Goal: Task Accomplishment & Management: Manage account settings

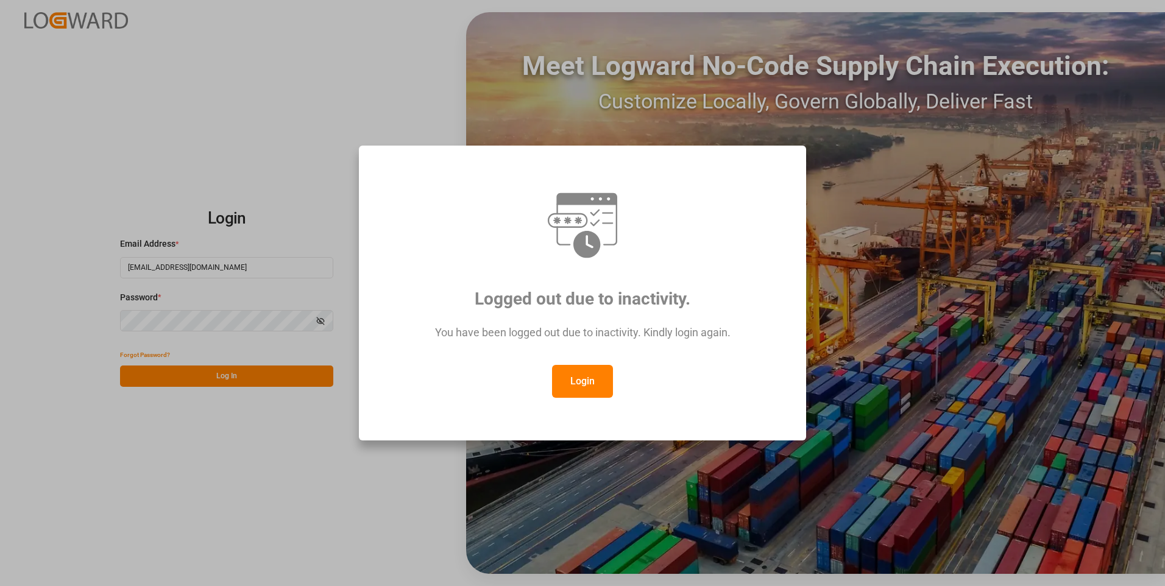
click at [588, 382] on button "Login" at bounding box center [582, 381] width 61 height 33
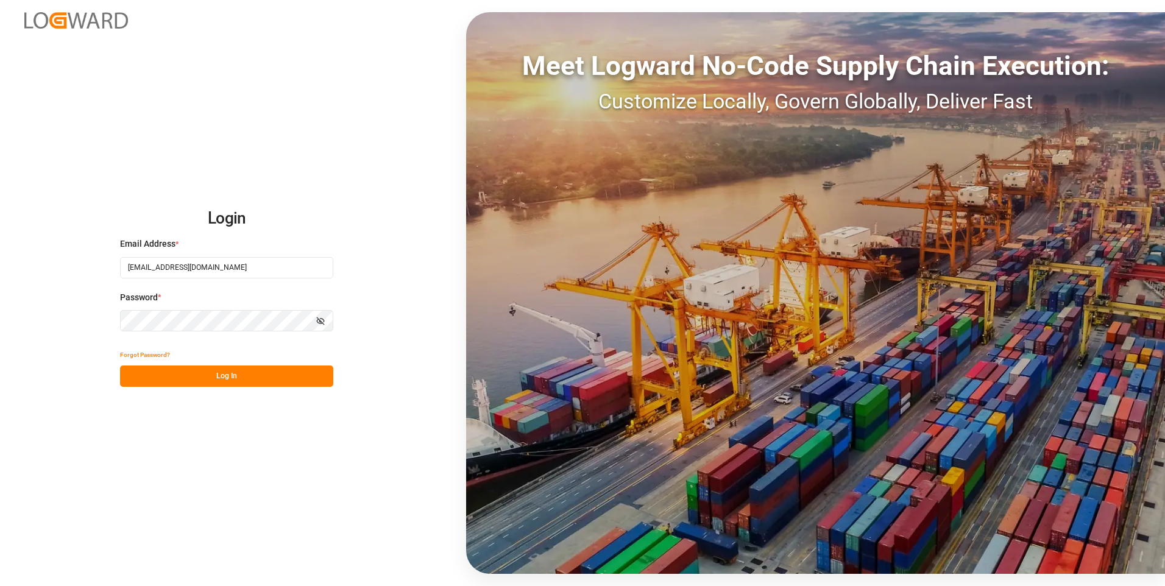
click at [190, 374] on button "Log In" at bounding box center [226, 376] width 213 height 21
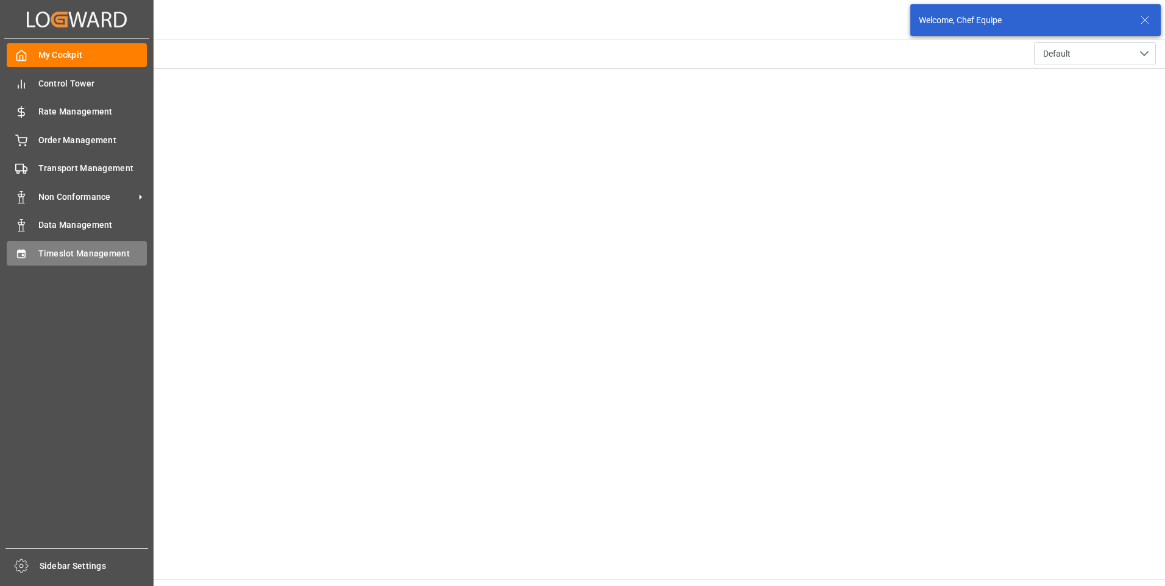
click at [27, 256] on icon at bounding box center [21, 254] width 12 height 12
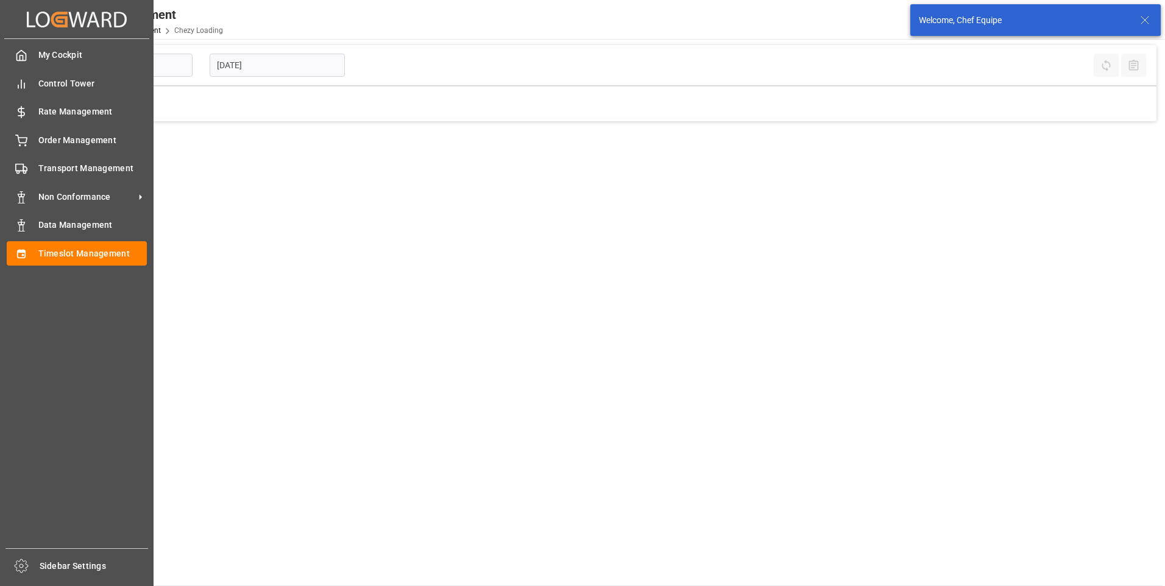
type input "Chezy Loading"
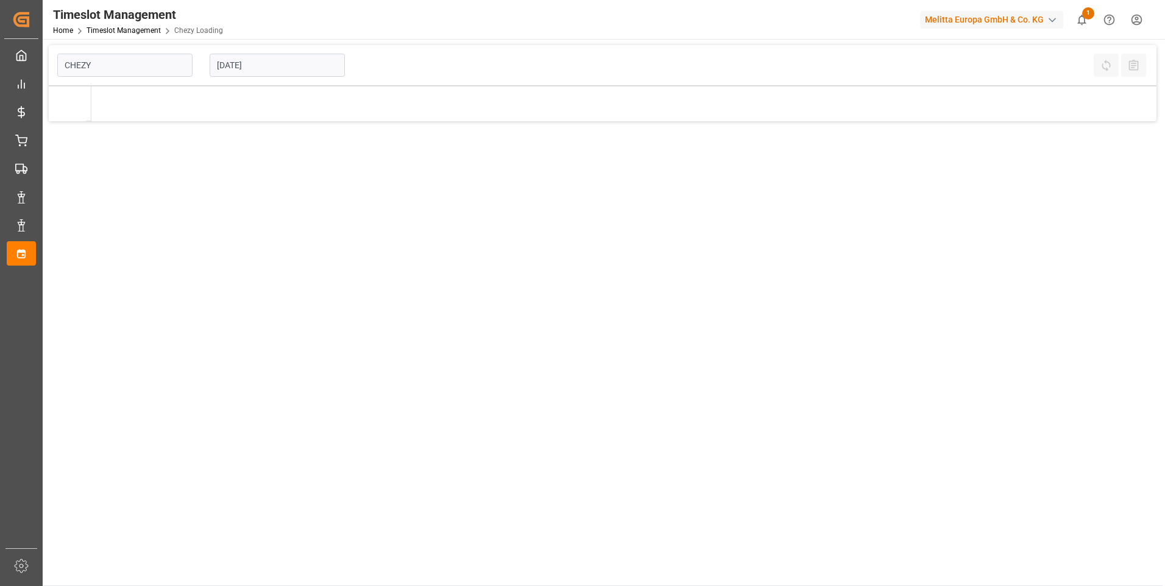
type input "Chezy Loading"
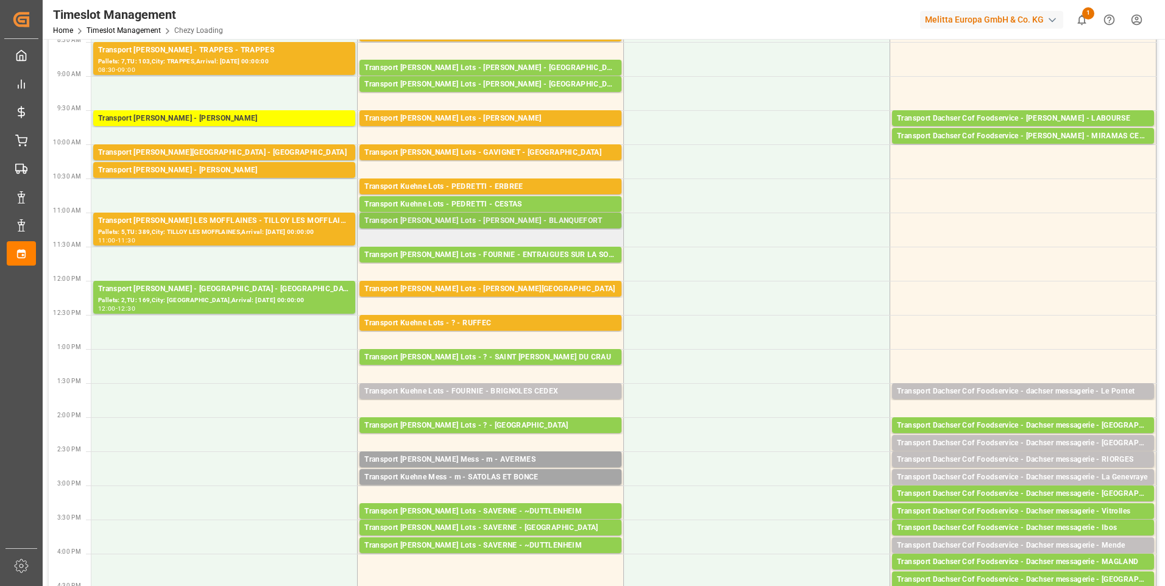
scroll to position [183, 0]
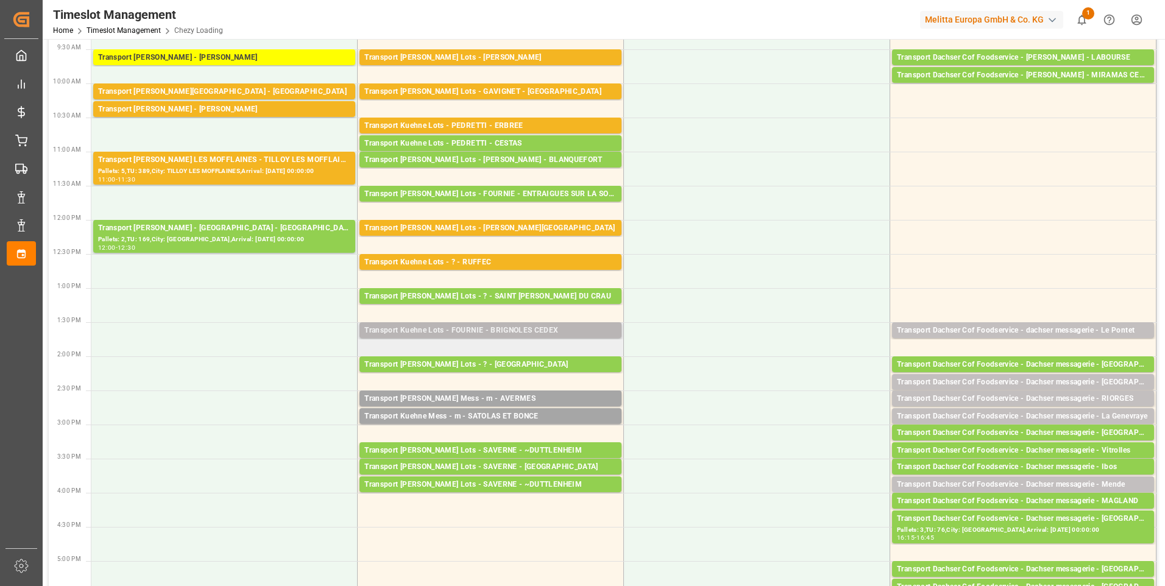
click at [462, 330] on div "Transport Kuehne Lots - FOURNIE - BRIGNOLES CEDEX" at bounding box center [490, 331] width 252 height 12
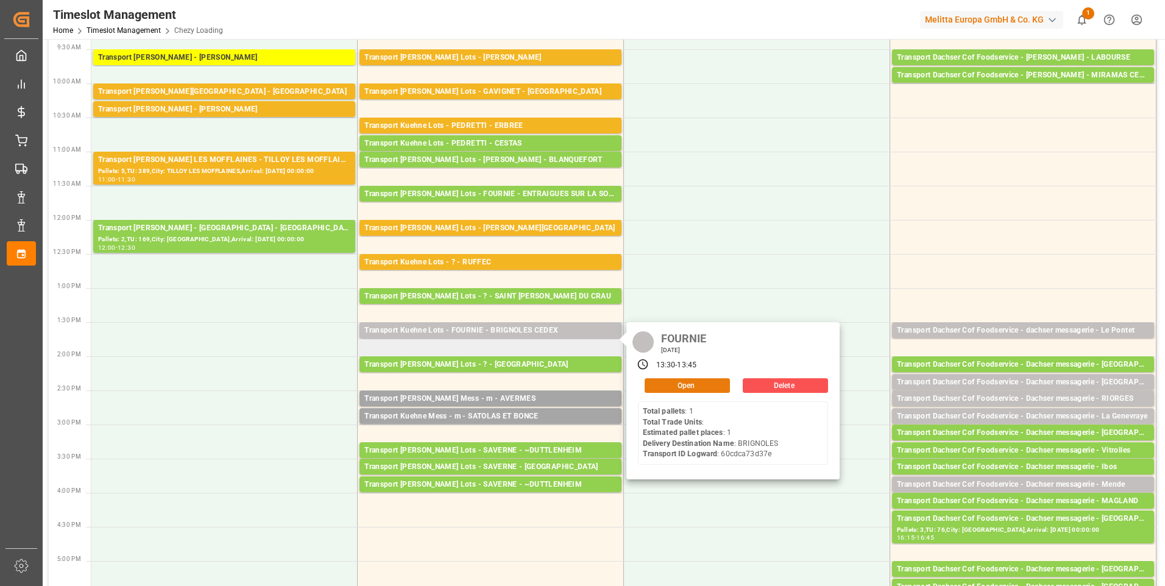
click at [659, 386] on button "Open" at bounding box center [687, 385] width 85 height 15
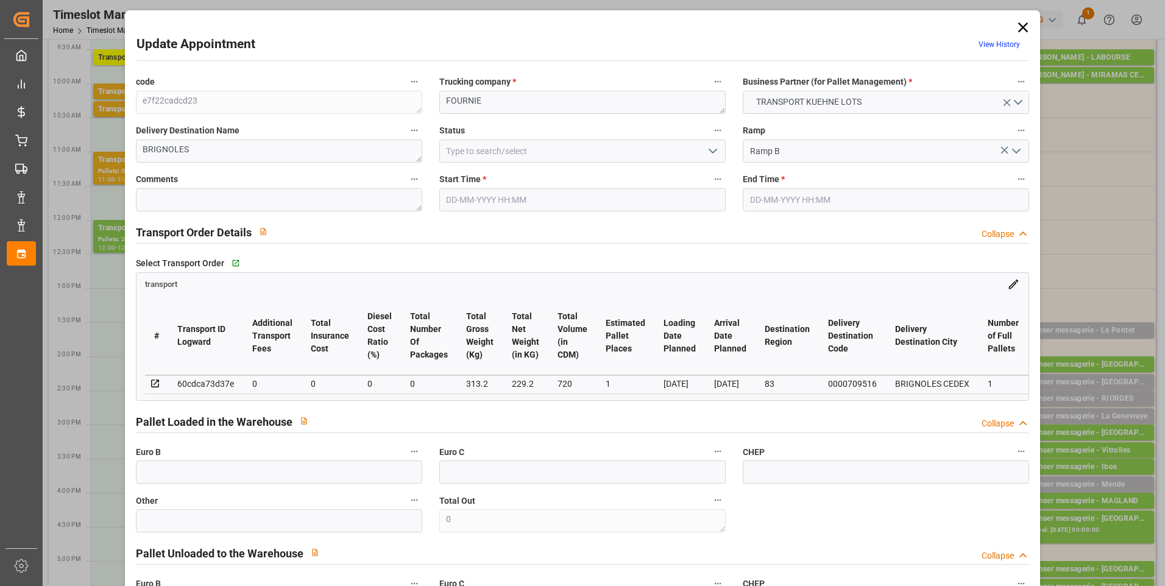
type input "1"
type input "0"
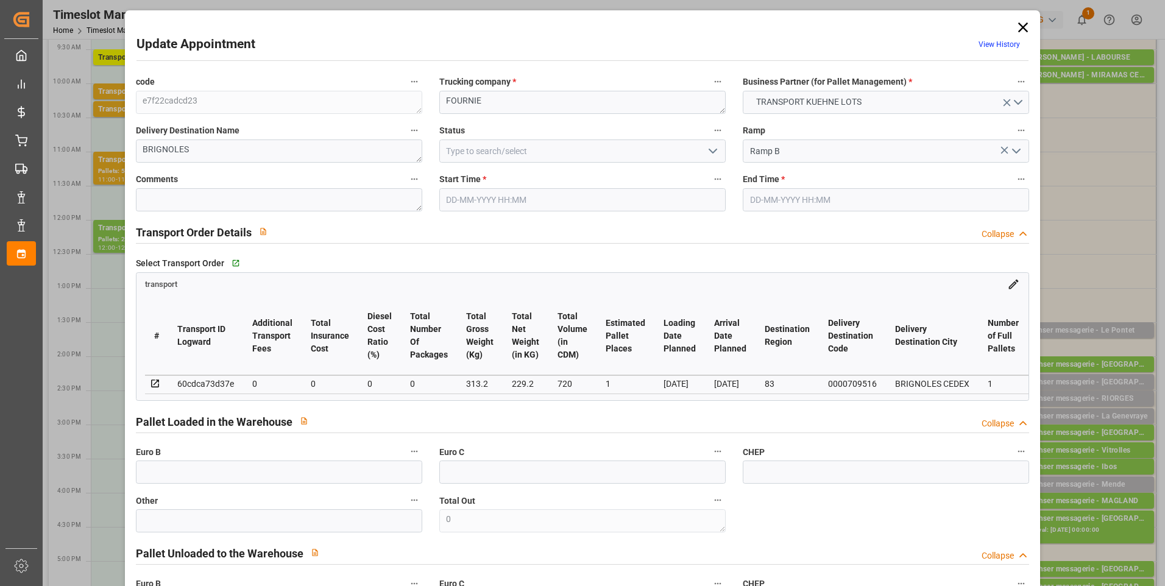
type input "0"
type input "229.2"
type input "346"
type input "720"
type input "83"
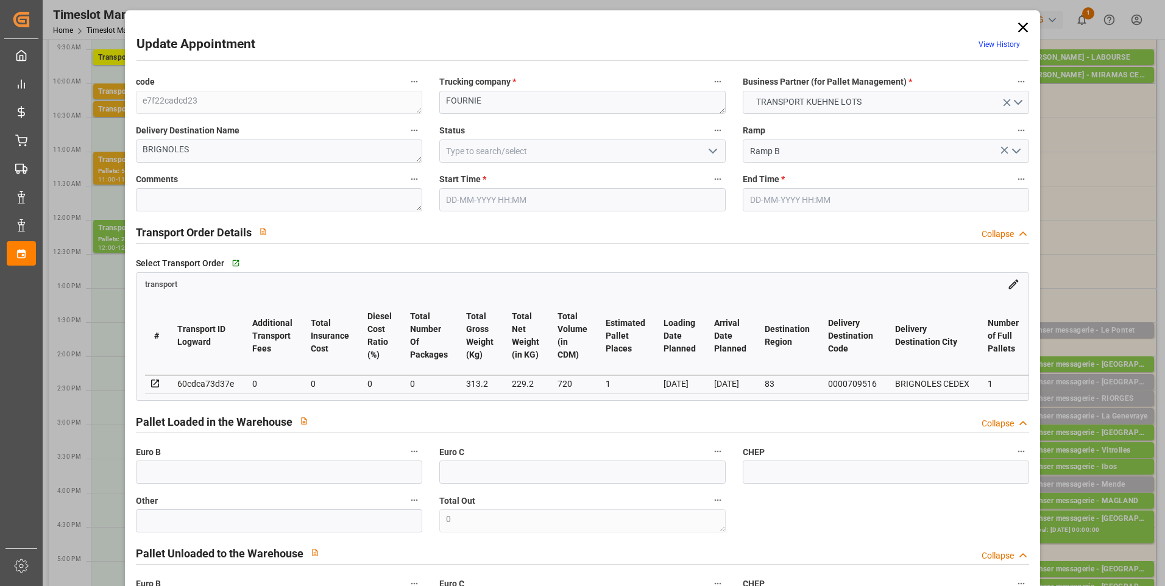
type input "1"
type input "0"
type input "1"
type input "101"
type input "313.2"
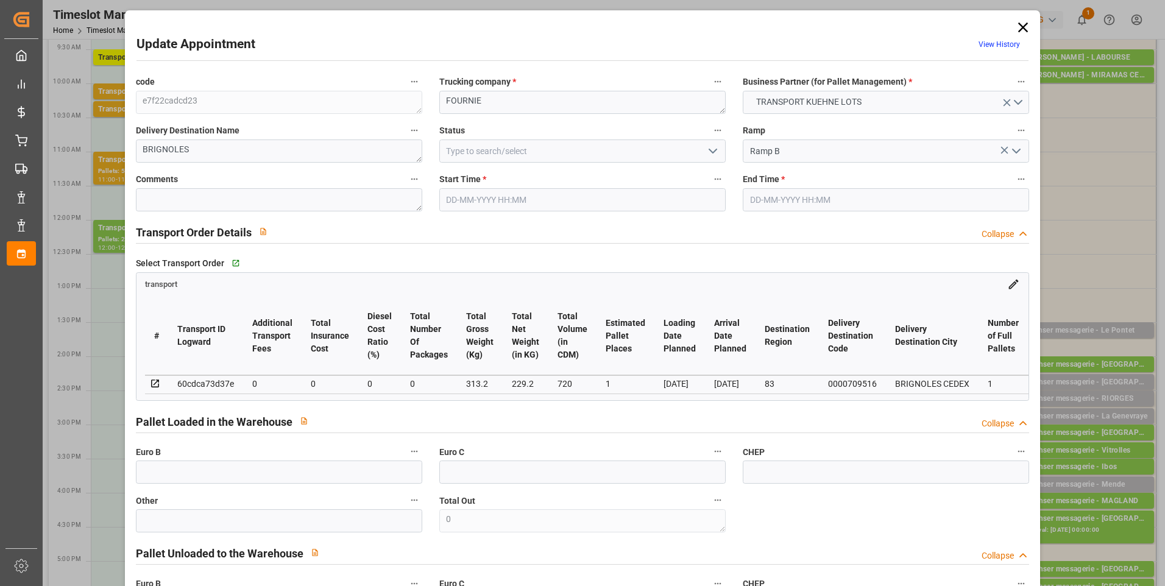
type input "0"
type input "4710.8598"
type input "0"
type input "21"
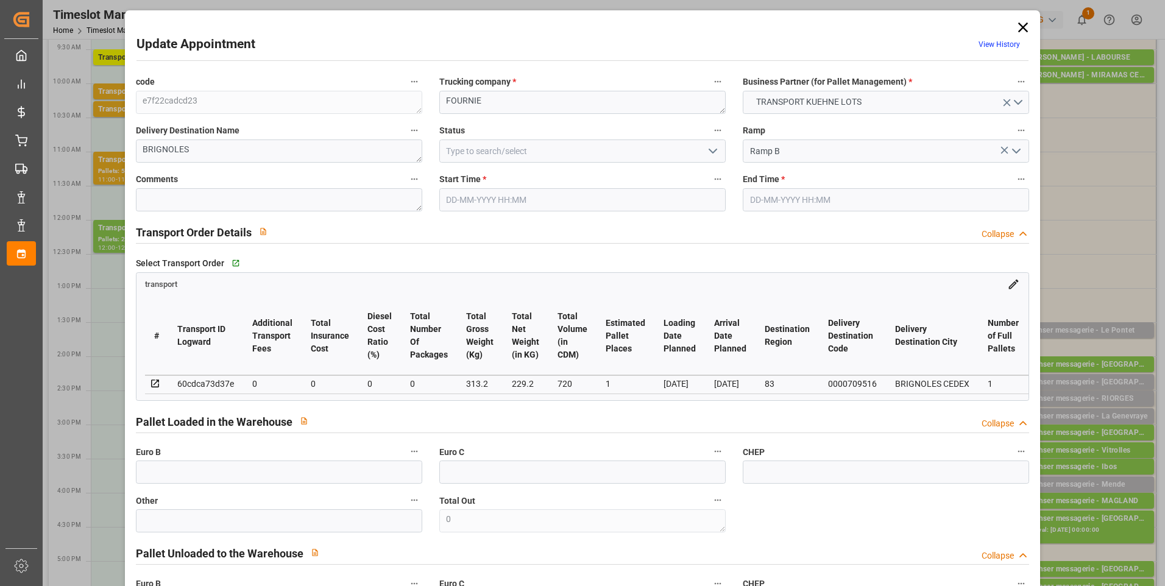
type input "35"
type input "[DATE] 13:30"
type input "[DATE] 13:45"
type input "[DATE] 14:25"
type input "[DATE] 14:21"
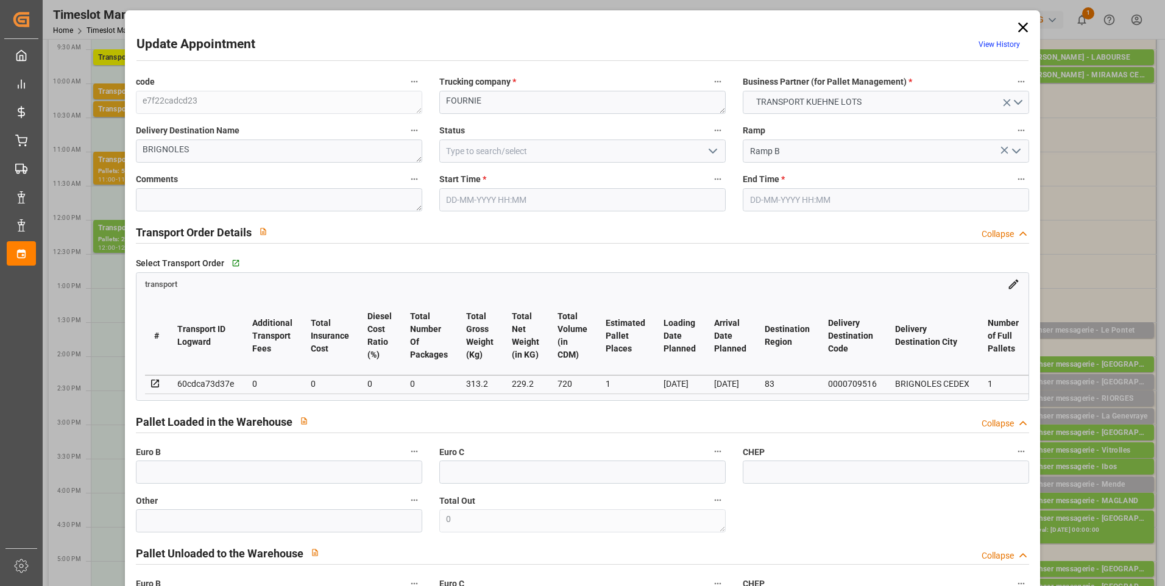
type input "[DATE]"
click at [709, 149] on icon "open menu" at bounding box center [713, 151] width 15 height 15
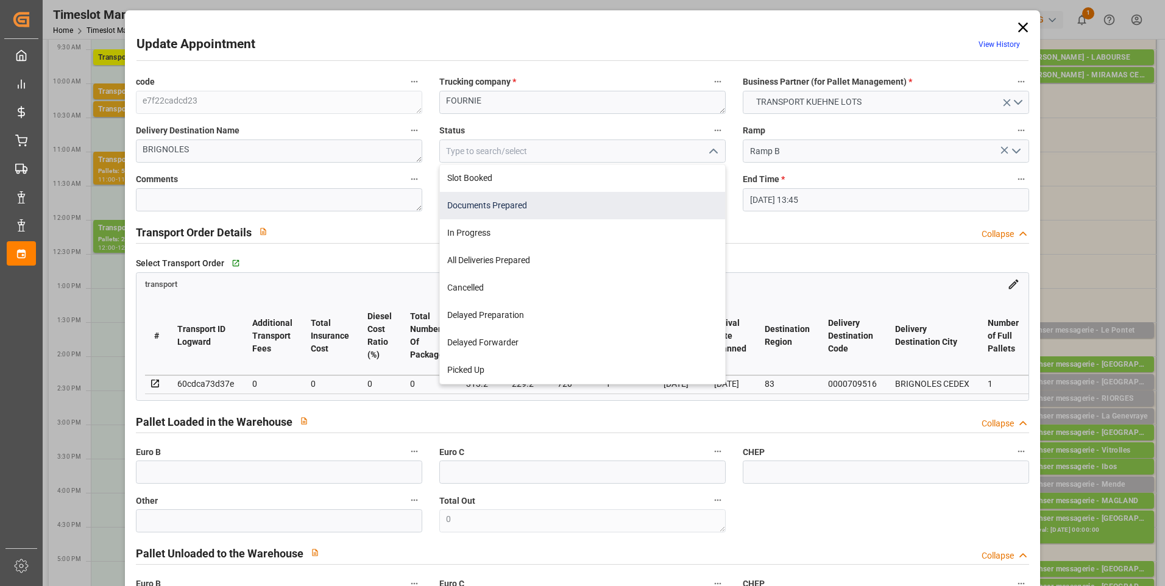
click at [533, 205] on div "Documents Prepared" at bounding box center [582, 205] width 285 height 27
type input "Documents Prepared"
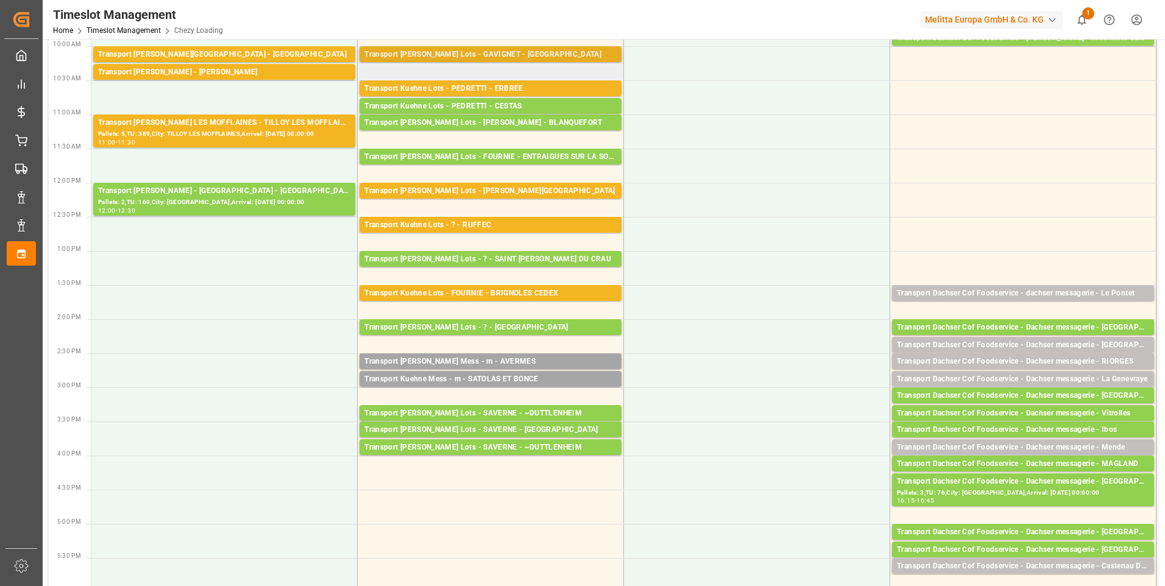
scroll to position [244, 0]
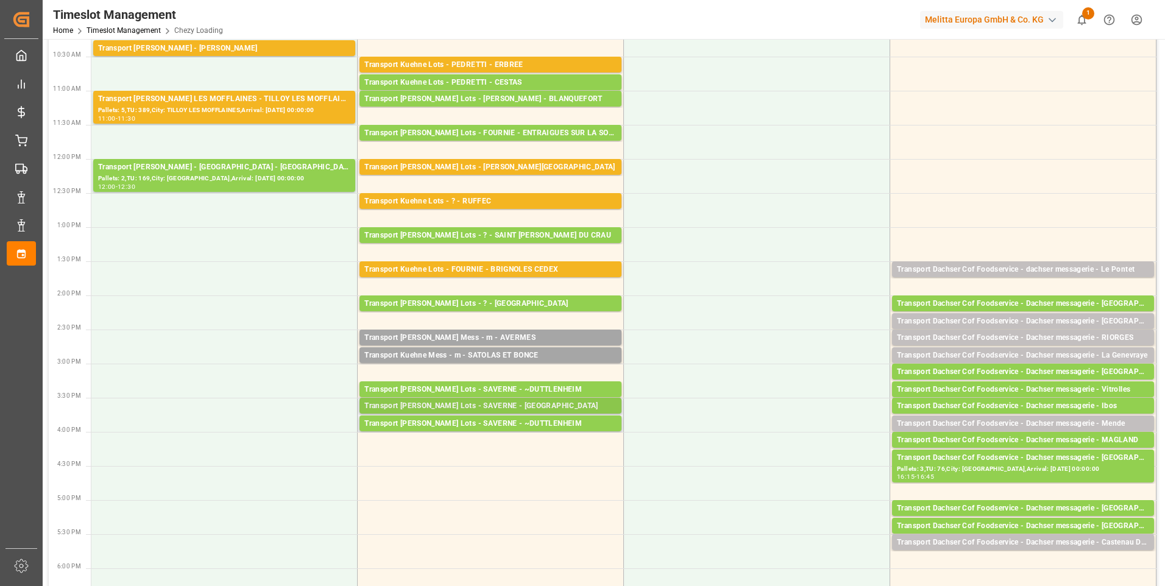
click at [503, 402] on div "Transport [PERSON_NAME] Lots - SAVERNE - [GEOGRAPHIC_DATA]" at bounding box center [490, 406] width 252 height 12
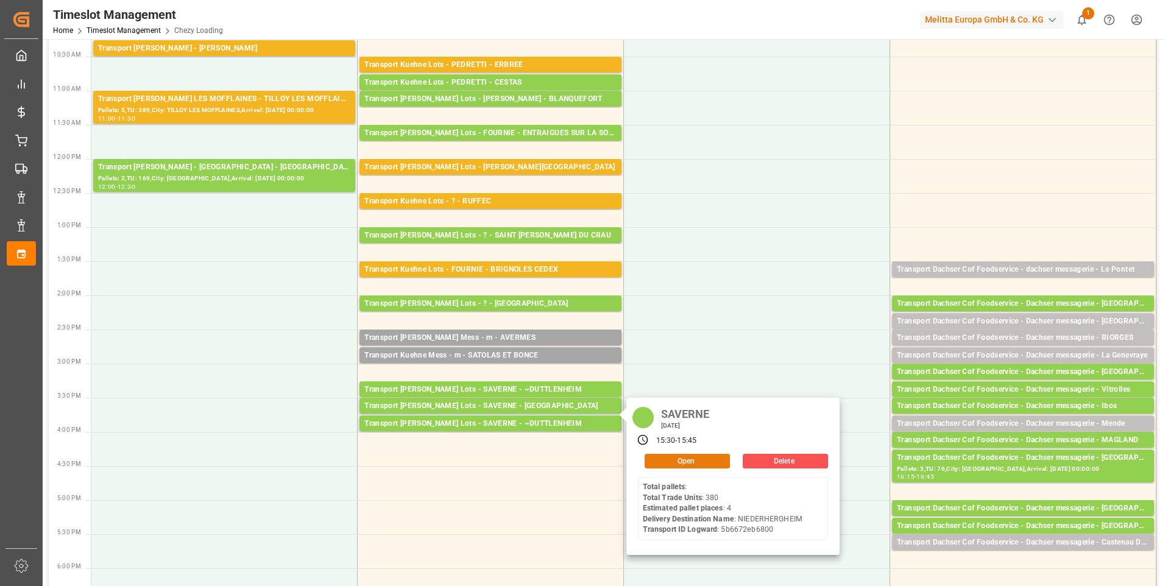
click at [660, 457] on button "Open" at bounding box center [687, 461] width 85 height 15
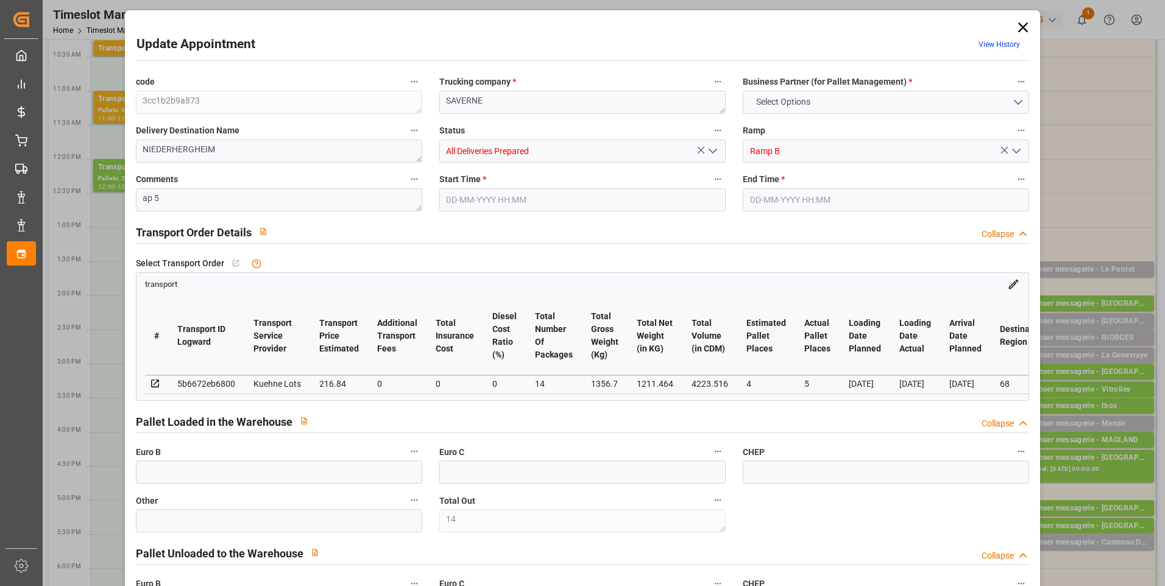
type input "14"
type input "4"
type input "5"
type input "216.84"
type input "0"
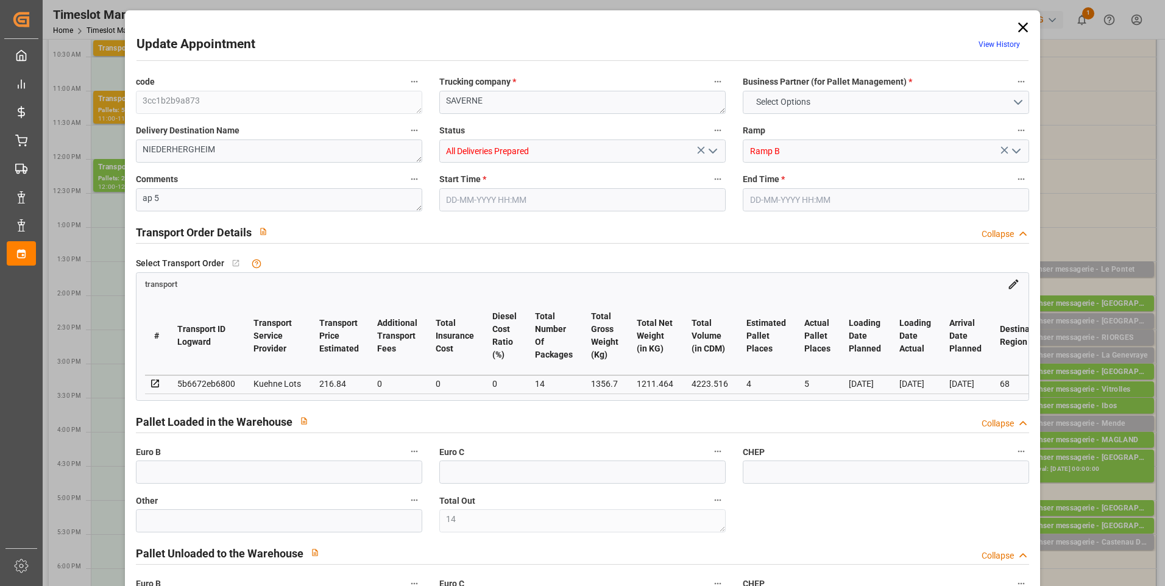
type input "0"
type input "216.84"
type input "0"
type input "14"
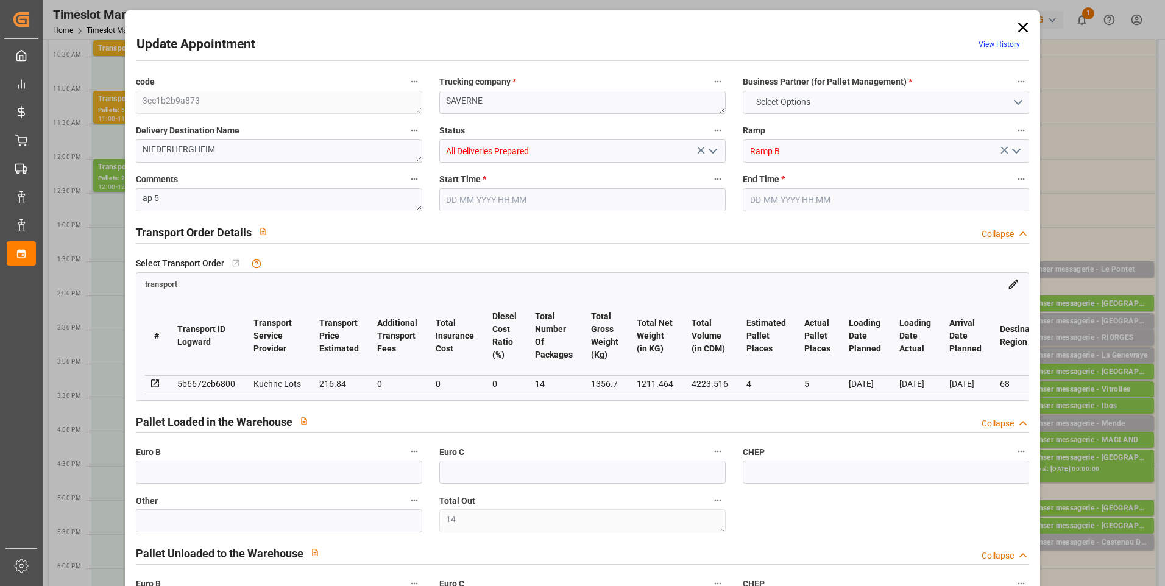
type input "1211.464"
type input "1678.7"
type input "4223.516"
type input "68"
type input "0"
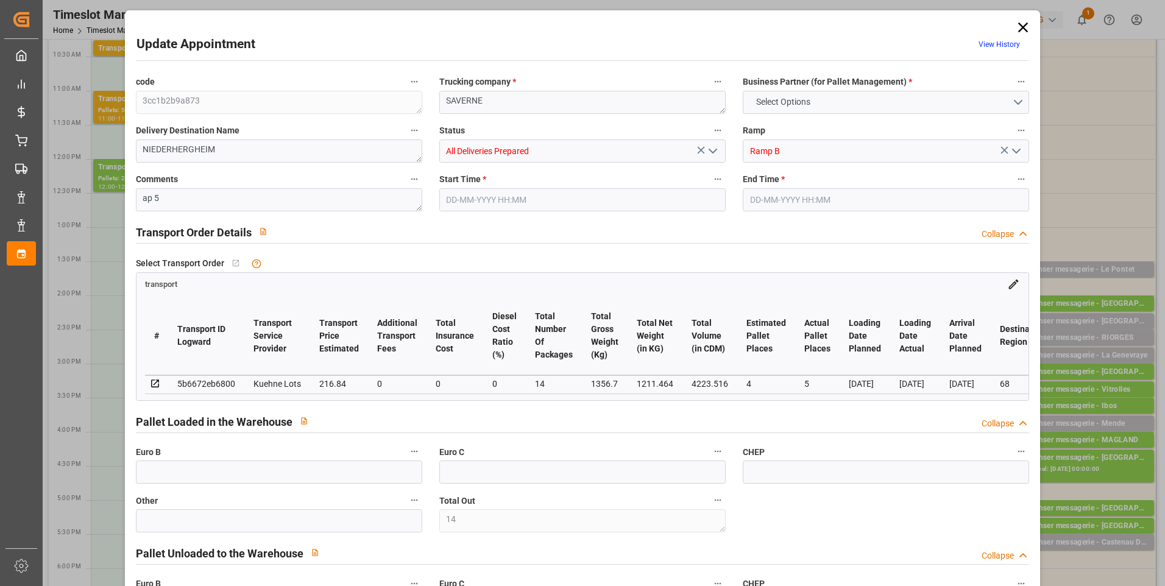
type input "380"
type input "14"
type input "101"
type input "1356.7"
type input "0"
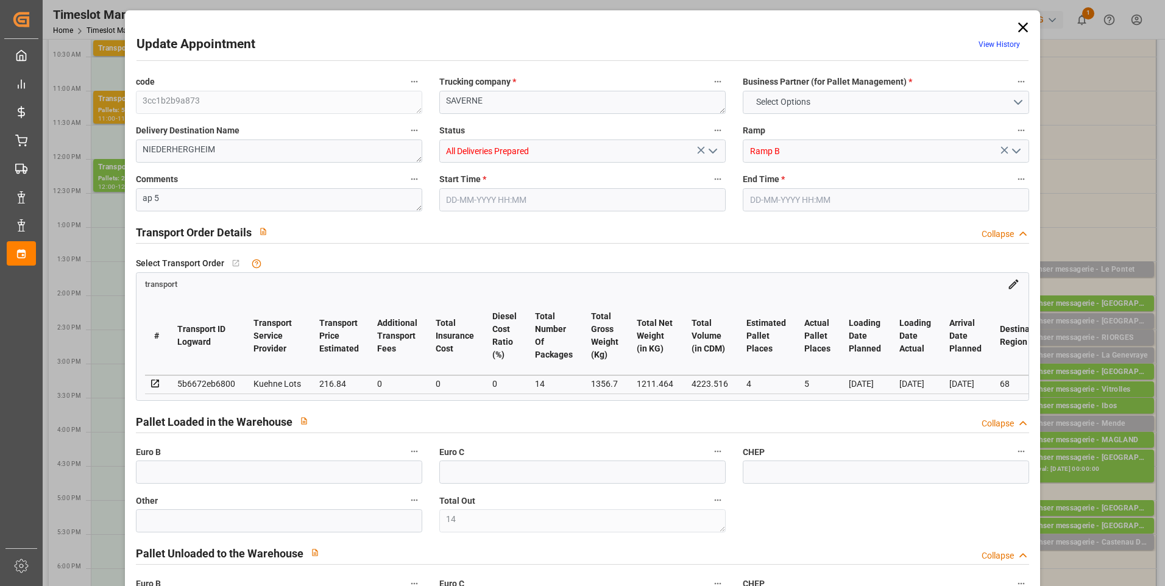
type input "4710.8598"
type input "0"
type input "21"
type input "35"
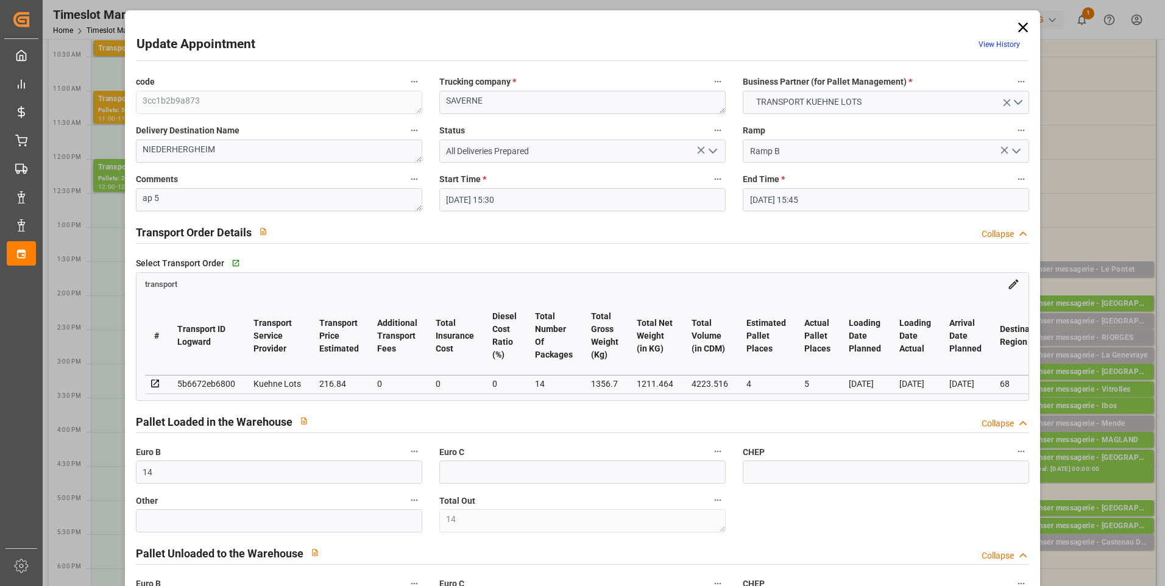
type input "[DATE] 15:30"
type input "[DATE] 15:45"
type input "[DATE] 13:39"
type input "[DATE] 11:23"
type input "[DATE]"
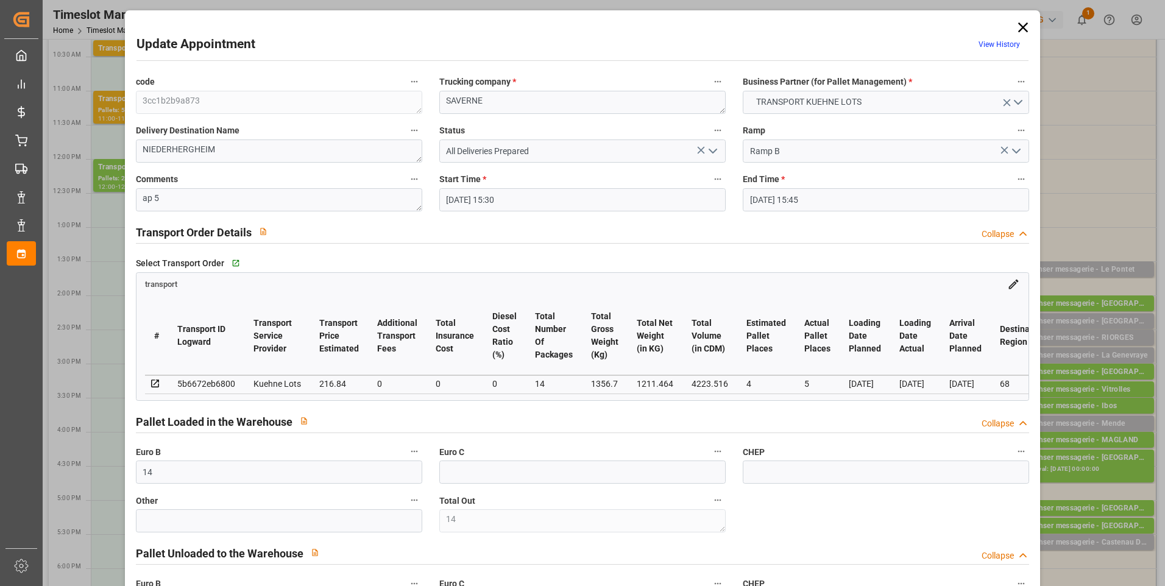
type input "[DATE]"
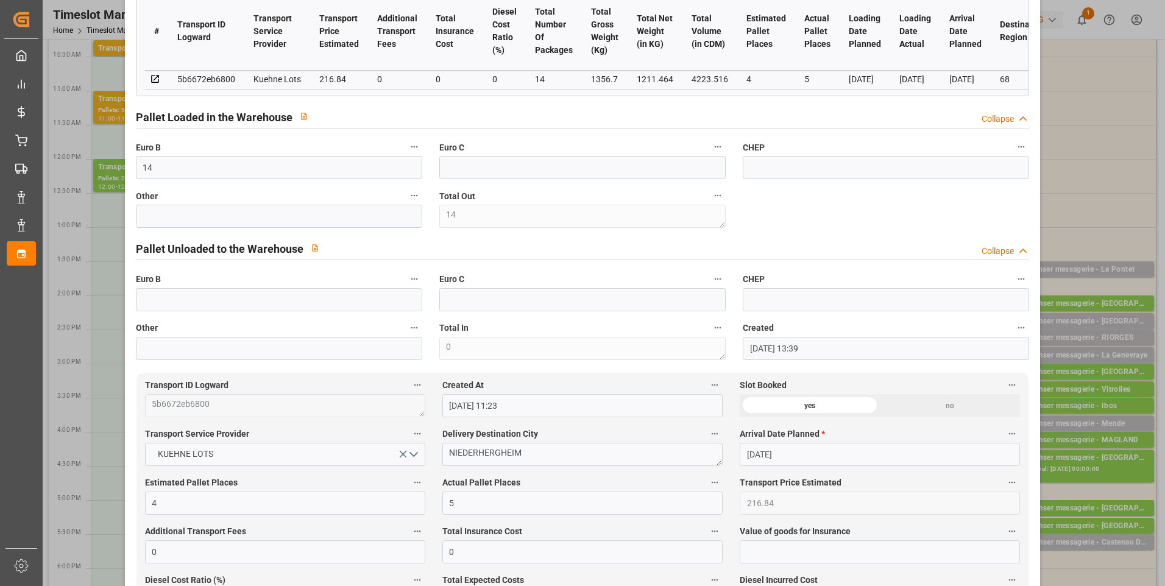
scroll to position [0, 0]
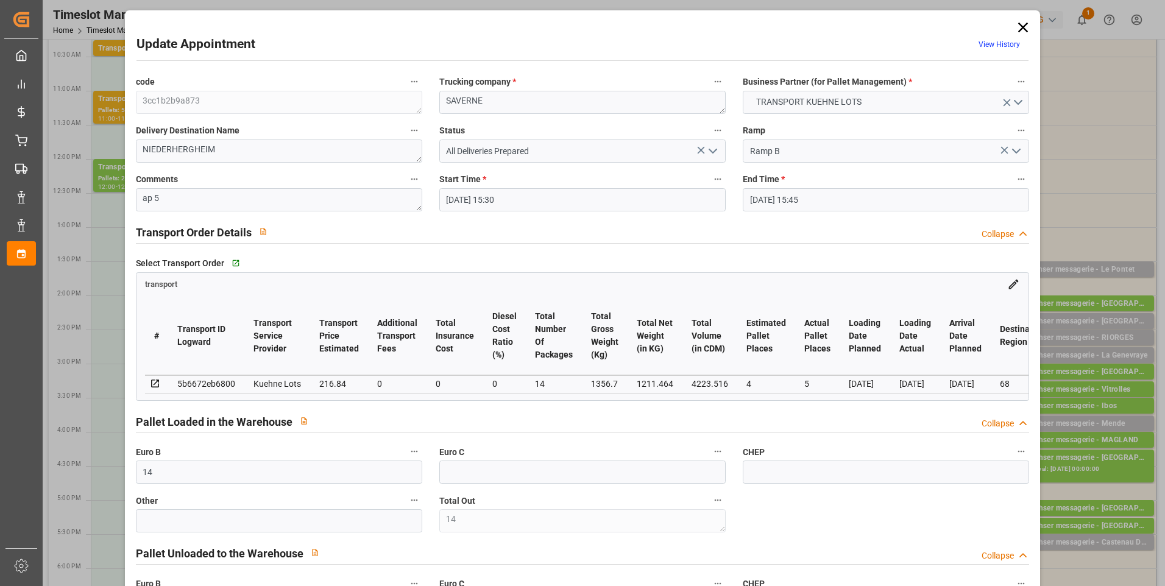
click at [709, 154] on icon "open menu" at bounding box center [713, 151] width 15 height 15
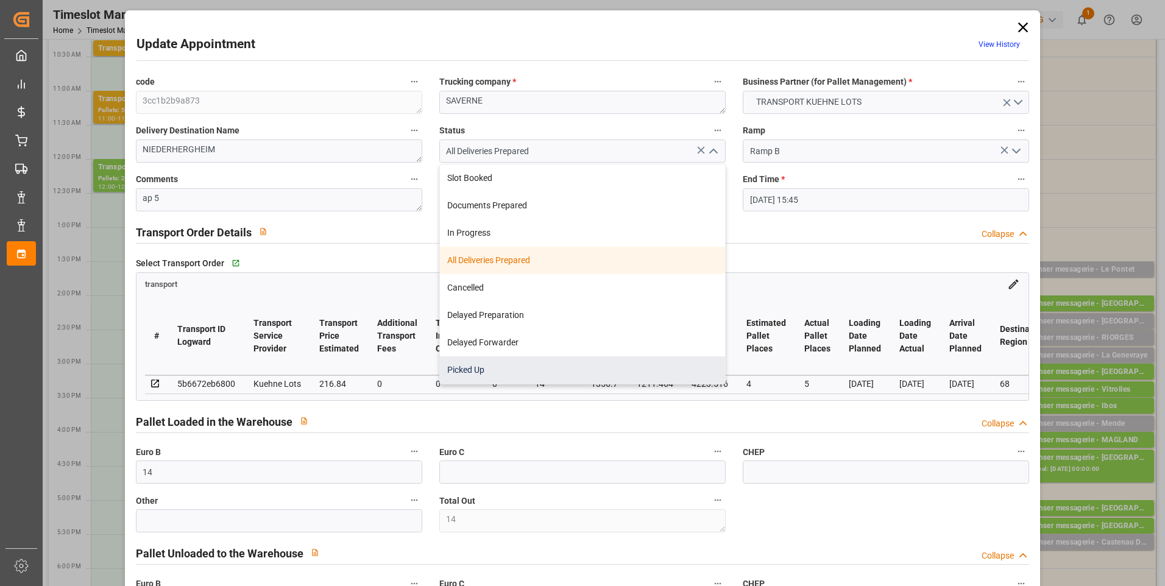
click at [487, 371] on div "Picked Up" at bounding box center [582, 369] width 285 height 27
type input "Picked Up"
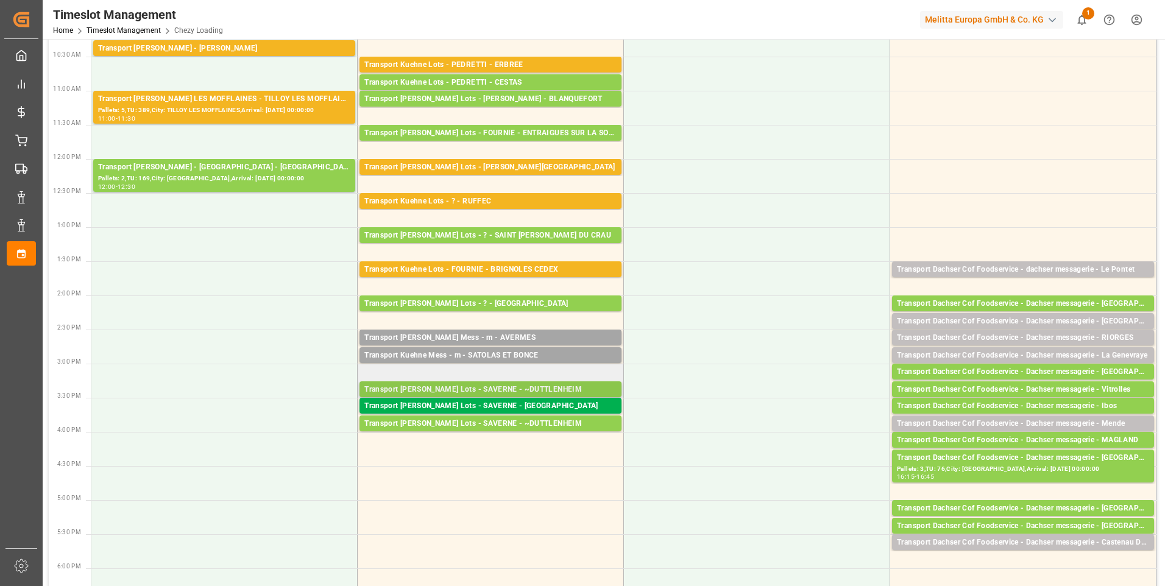
click at [482, 390] on div "Transport [PERSON_NAME] Lots - SAVERNE - ~DUTTLENHEIM" at bounding box center [490, 390] width 252 height 12
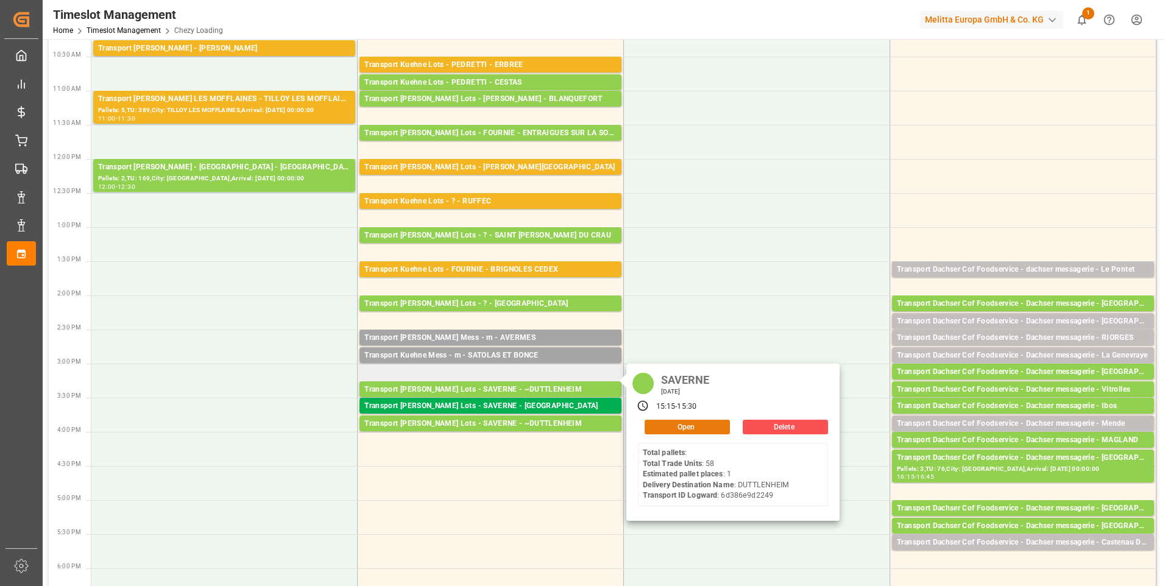
click at [695, 429] on button "Open" at bounding box center [687, 427] width 85 height 15
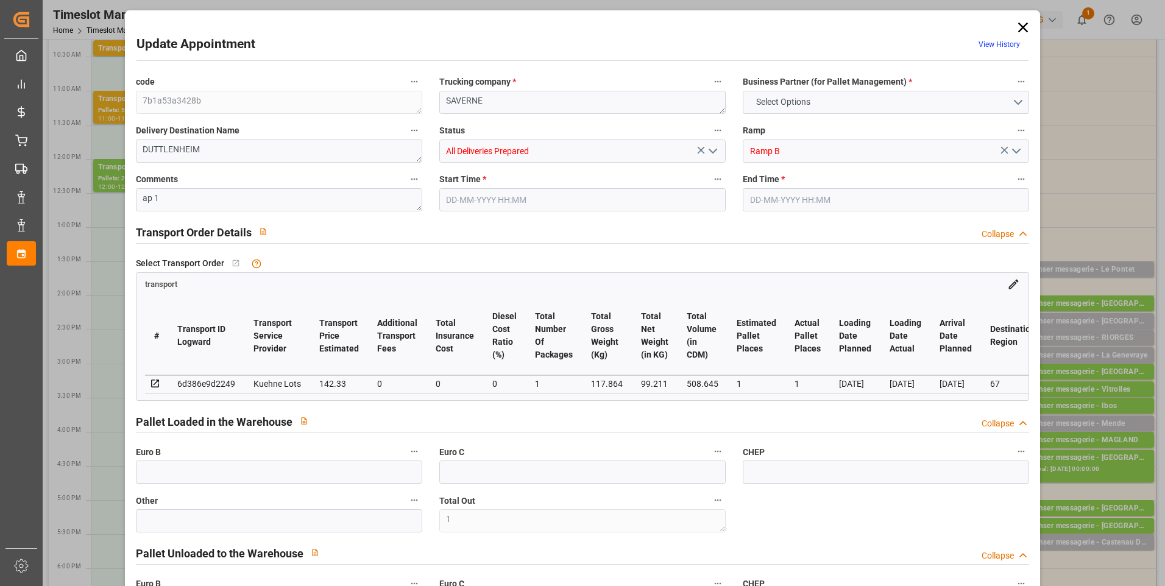
type input "1"
type input "142.33"
type input "0"
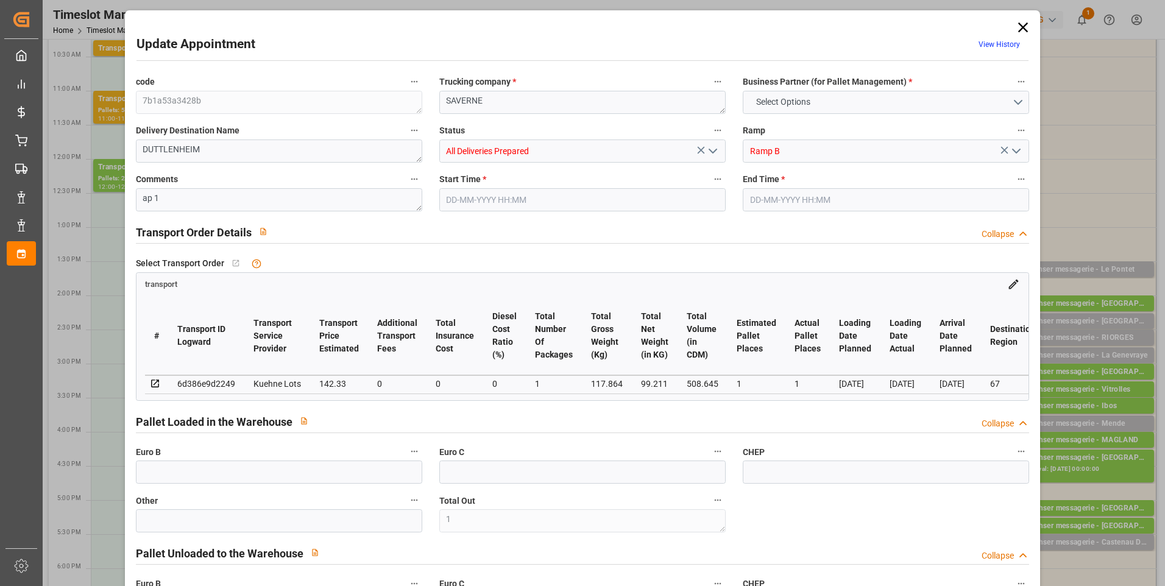
type input "0"
type input "142.33"
type input "0"
type input "1"
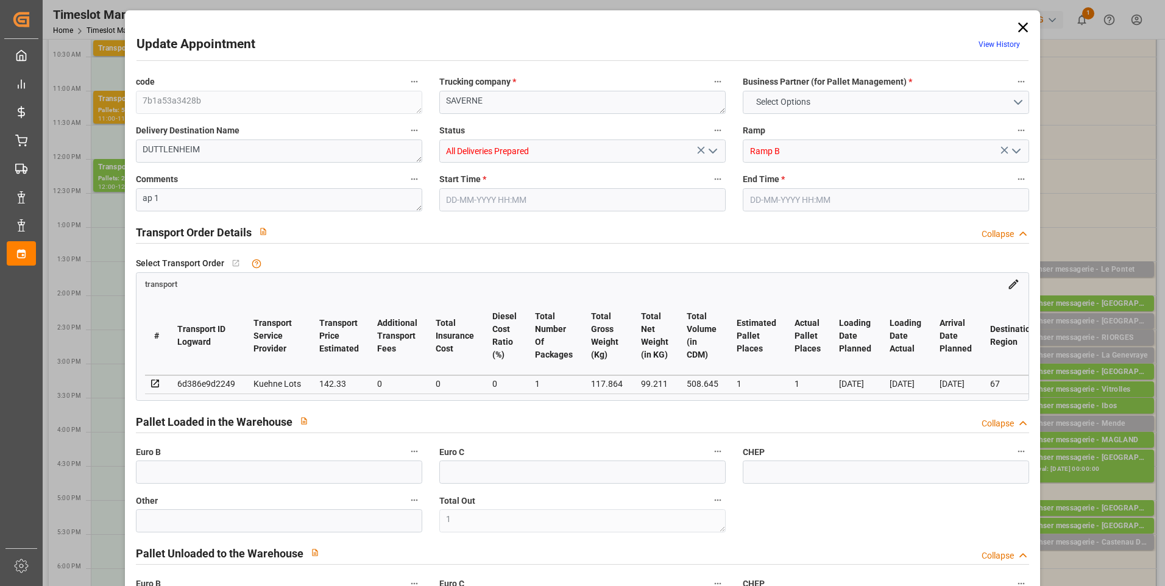
type input "99.211"
type input "140.864"
type input "508.645"
type input "67"
type input "0"
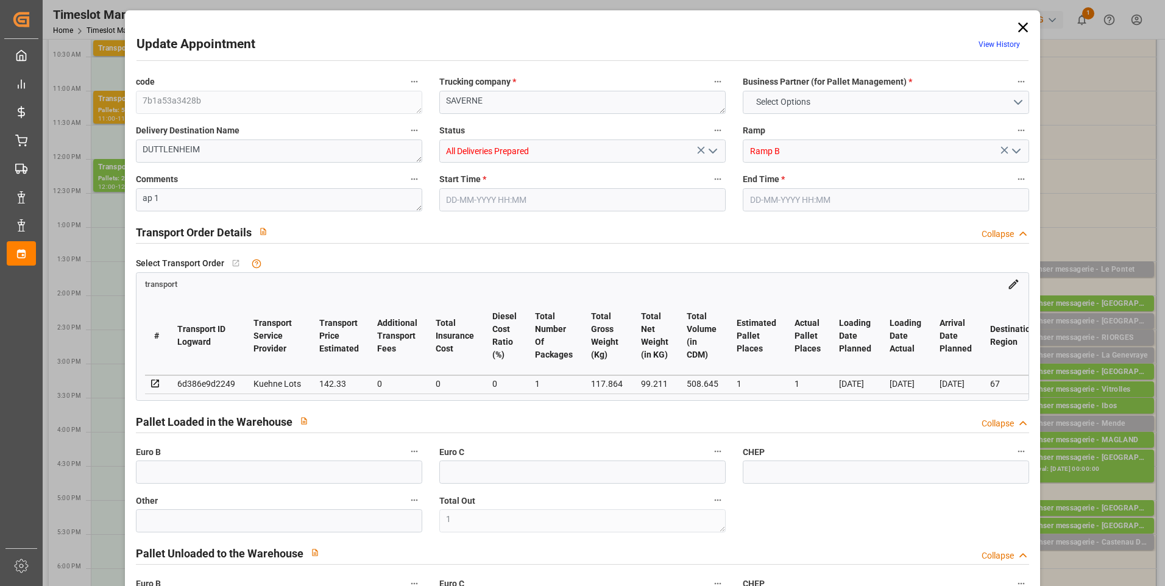
type input "58"
type input "1"
type input "101"
type input "117.864"
type input "0"
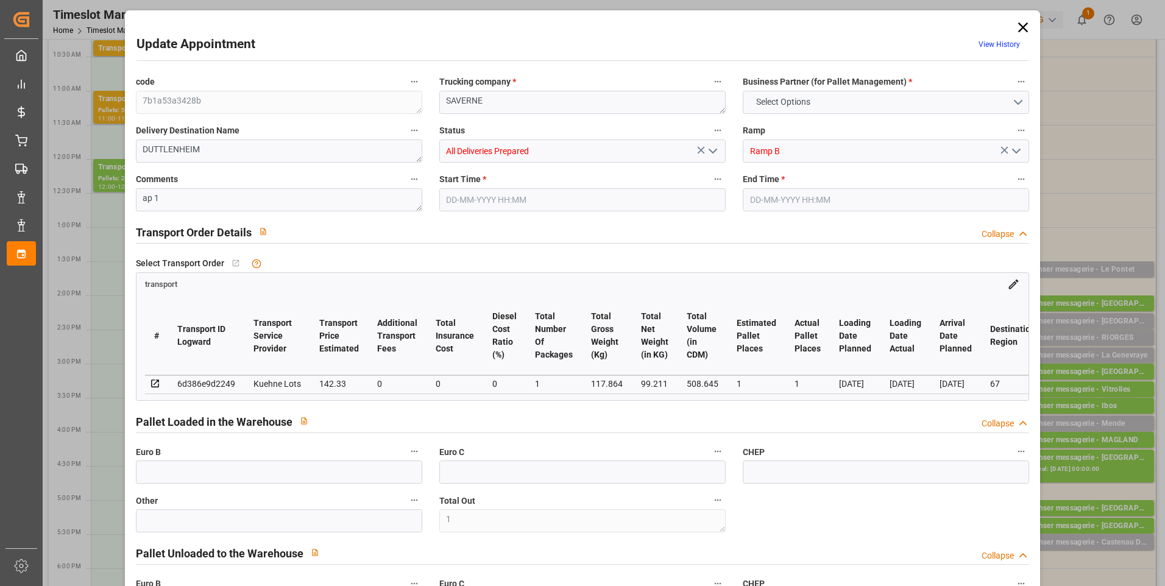
type input "4710.8598"
type input "0"
type input "21"
type input "35"
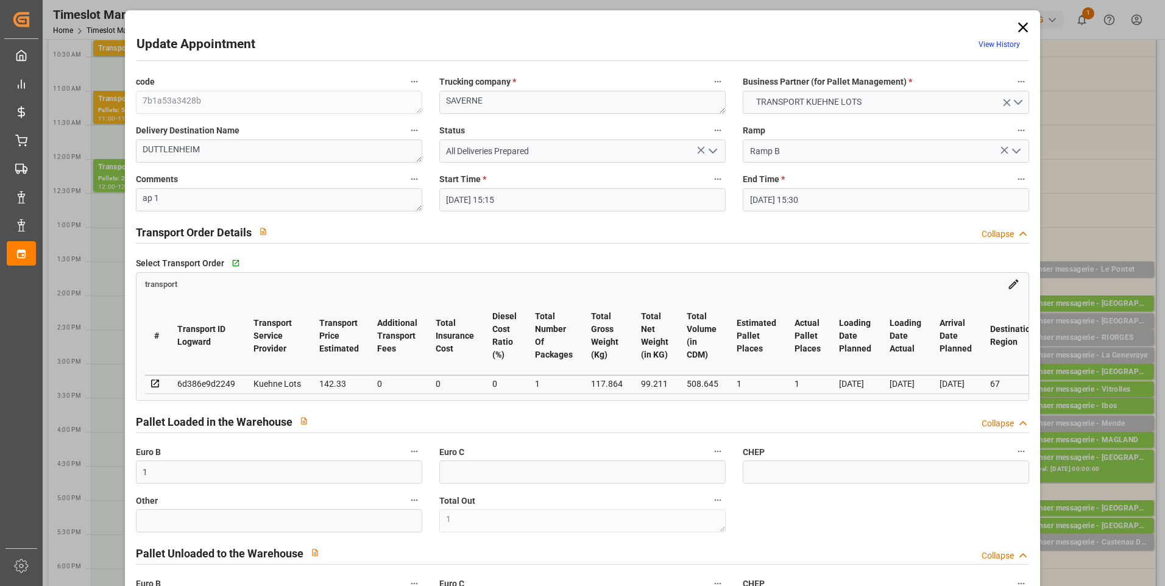
type input "[DATE] 15:15"
type input "[DATE] 15:30"
type input "[DATE] 13:38"
type input "[DATE] 11:20"
type input "[DATE]"
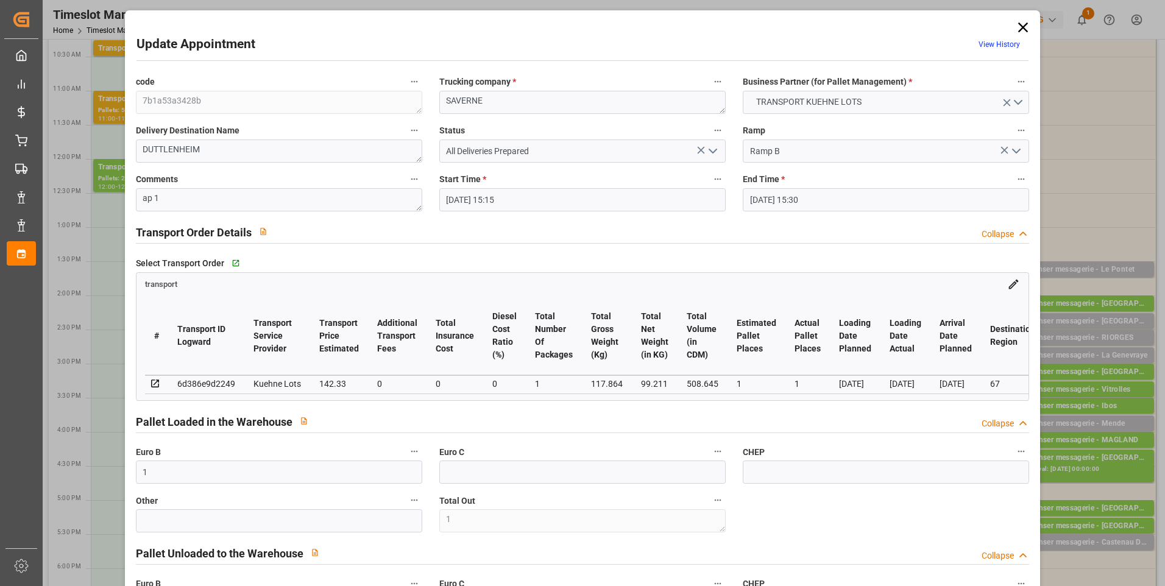
type input "[DATE]"
click at [708, 157] on icon "open menu" at bounding box center [713, 151] width 15 height 15
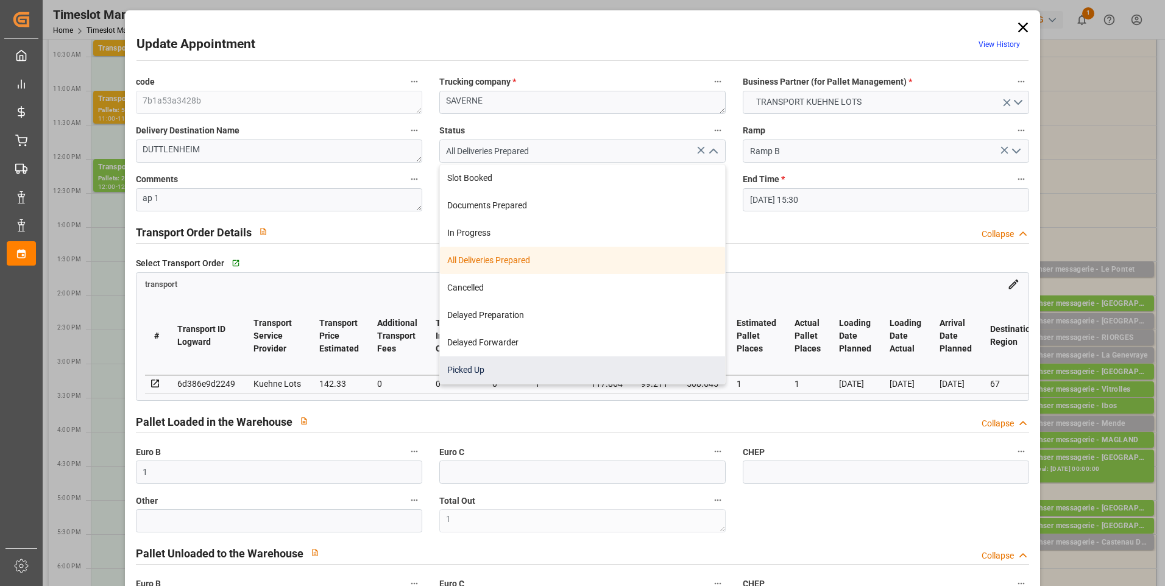
click at [456, 374] on div "Picked Up" at bounding box center [582, 369] width 285 height 27
type input "Picked Up"
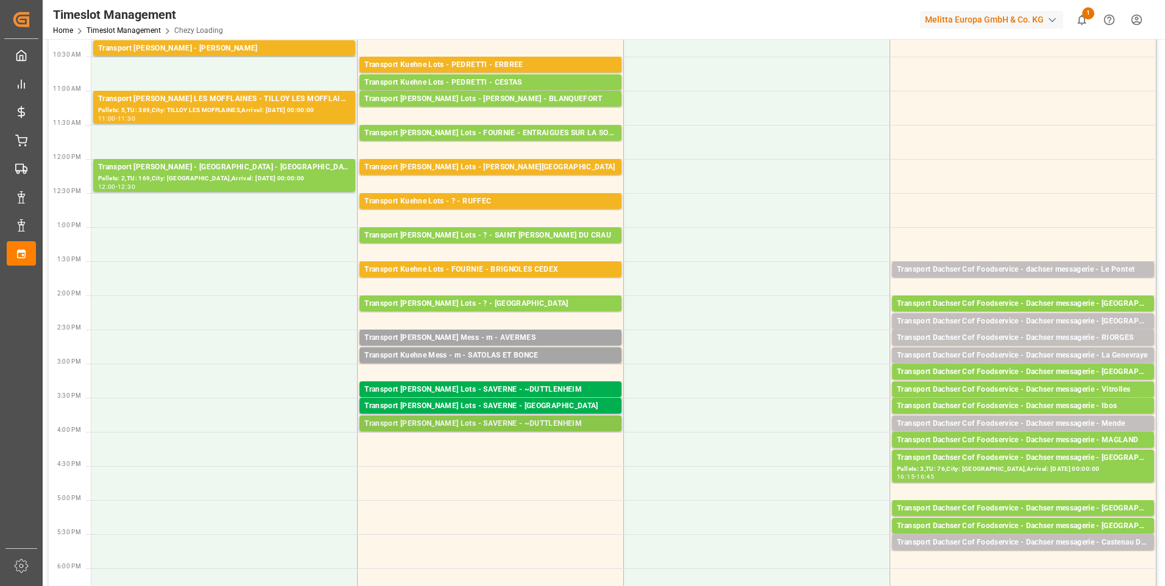
click at [476, 425] on div "Transport [PERSON_NAME] Lots - SAVERNE - ~DUTTLENHEIM" at bounding box center [490, 424] width 252 height 12
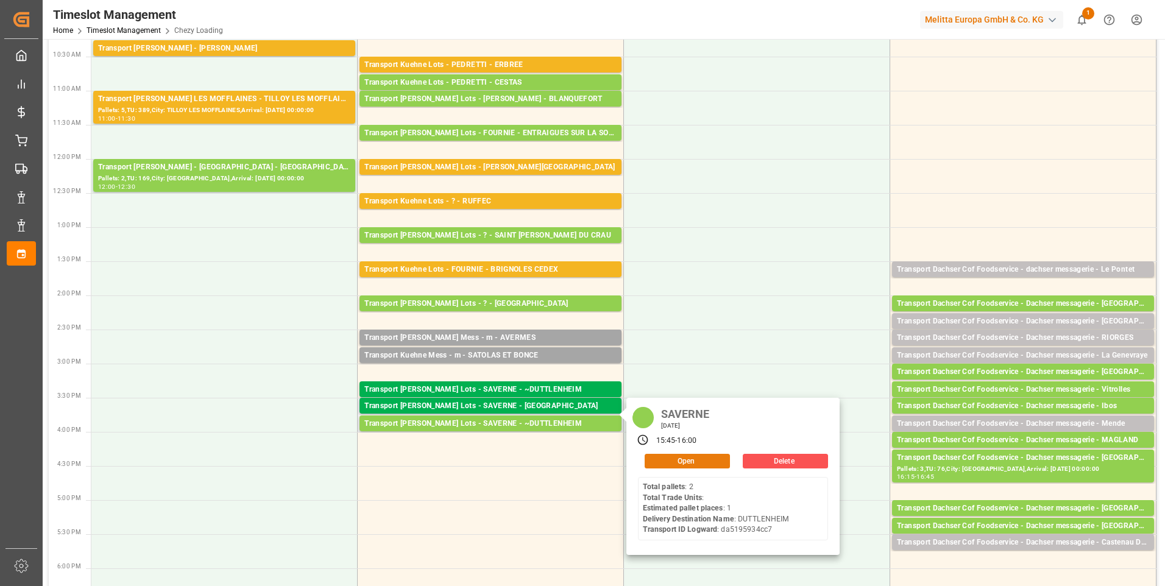
click at [658, 459] on button "Open" at bounding box center [687, 461] width 85 height 15
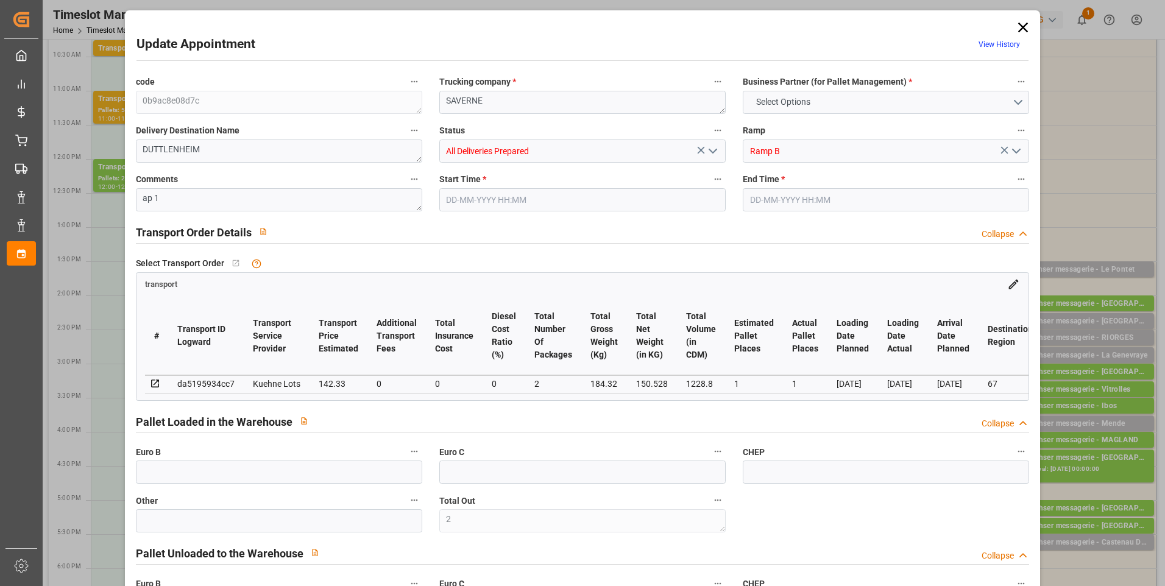
type input "2"
type input "1"
type input "142.33"
type input "0"
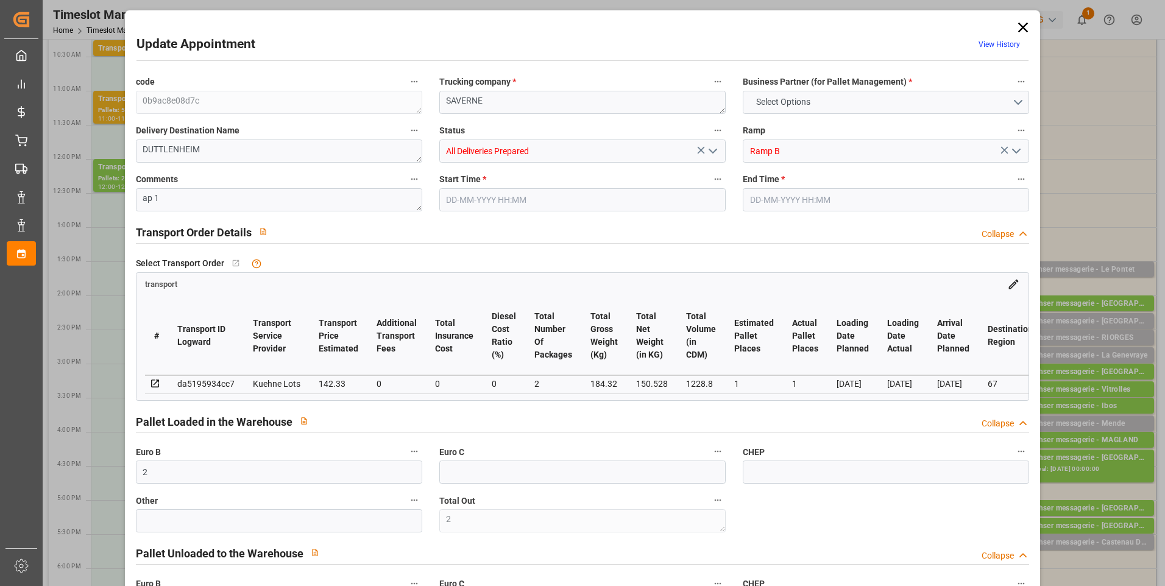
type input "0"
type input "142.33"
type input "0"
type input "2"
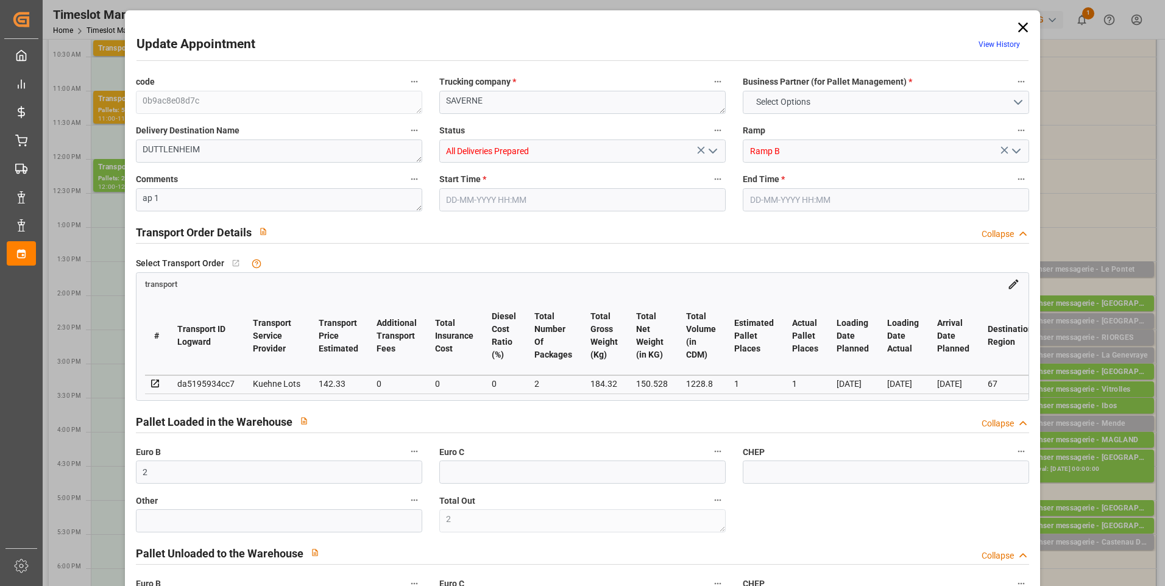
type input "150.528"
type input "238"
type input "1228.8"
type input "67"
type input "2"
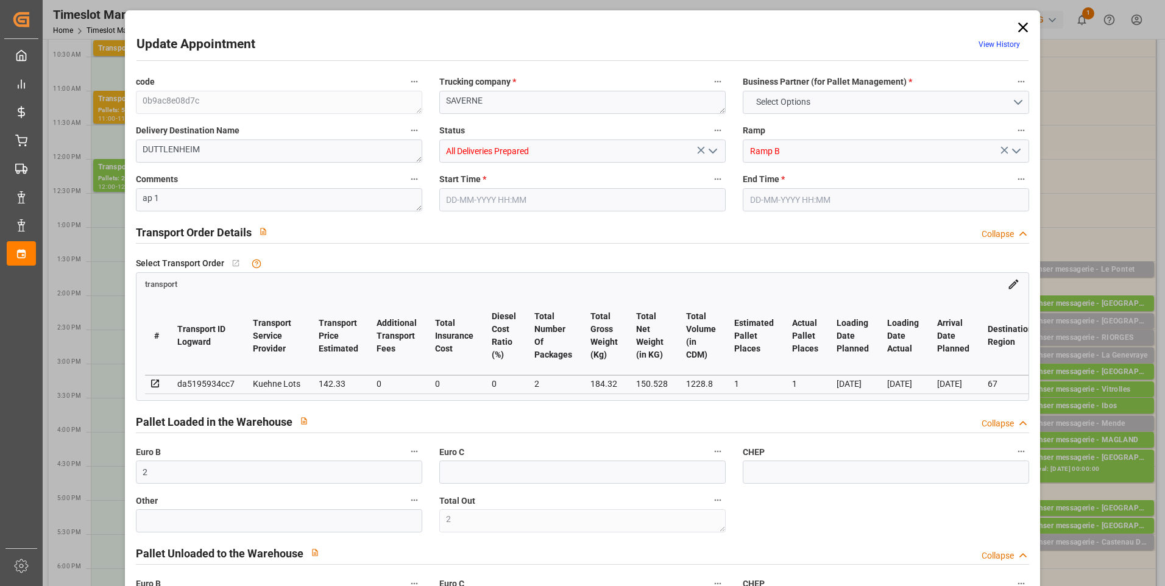
type input "0"
type input "2"
type input "101"
type input "184.32"
type input "0"
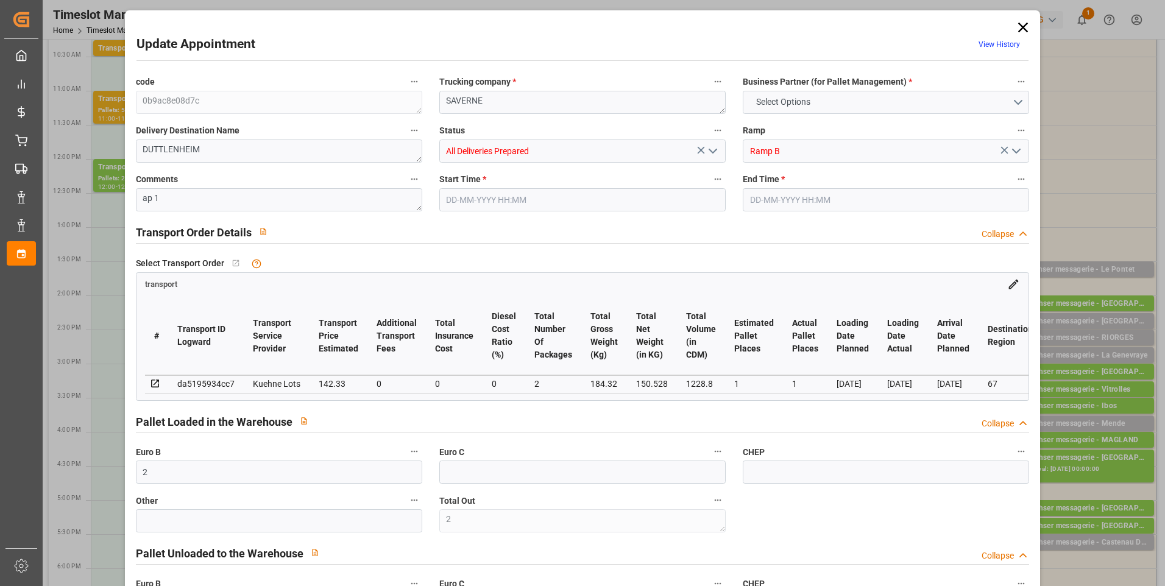
type input "4710.8598"
type input "0"
type input "21"
type input "35"
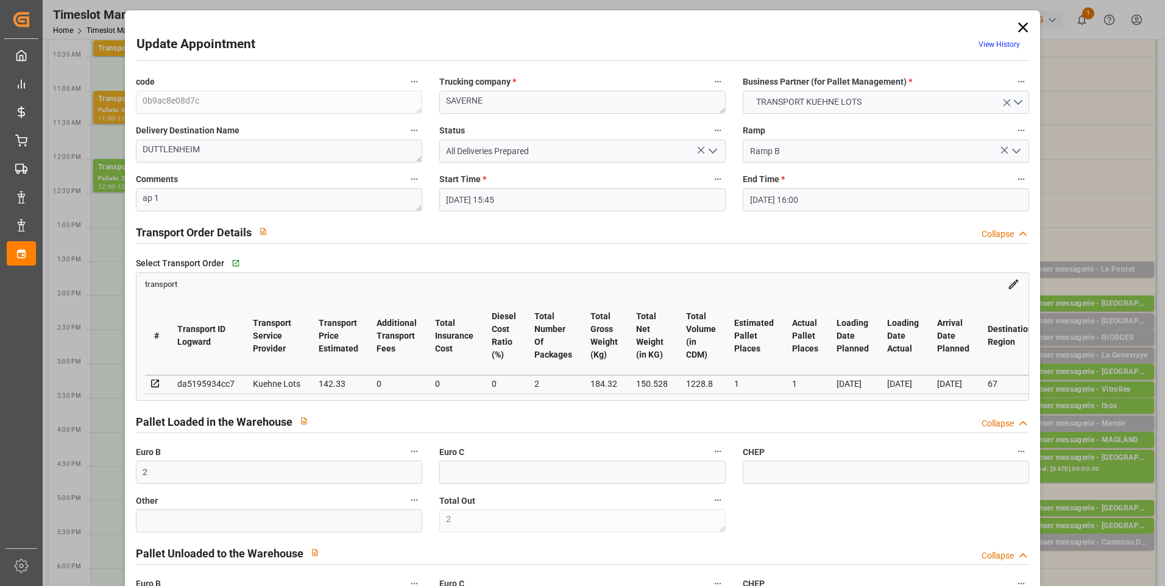
type input "[DATE] 15:45"
type input "[DATE] 16:00"
type input "[DATE] 12:09"
type input "[DATE] 11:24"
type input "[DATE]"
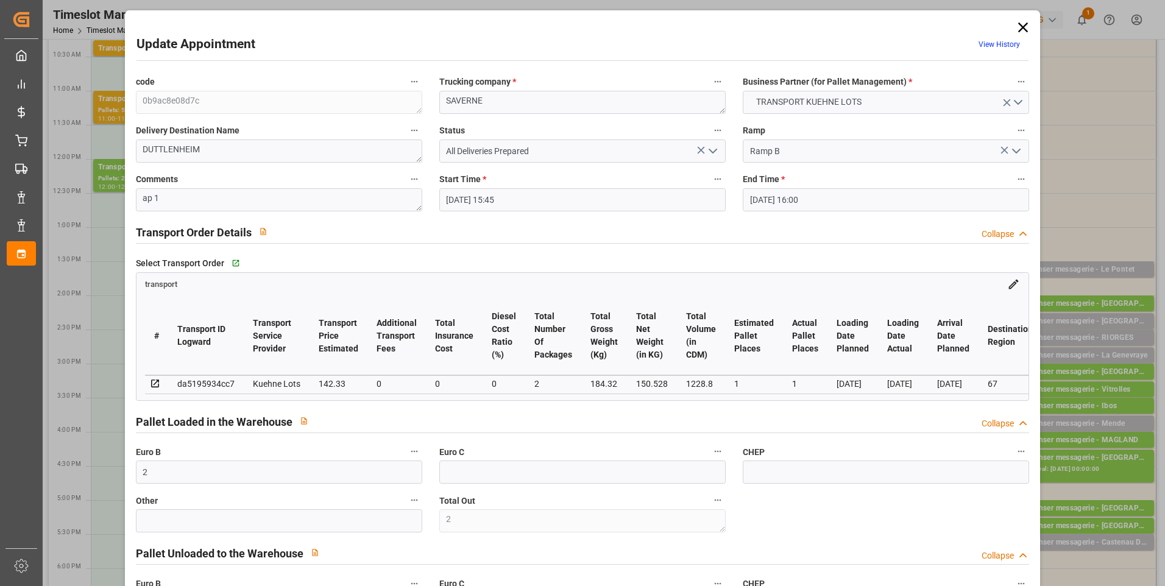
type input "[DATE]"
click at [711, 153] on polyline "open menu" at bounding box center [712, 151] width 7 height 4
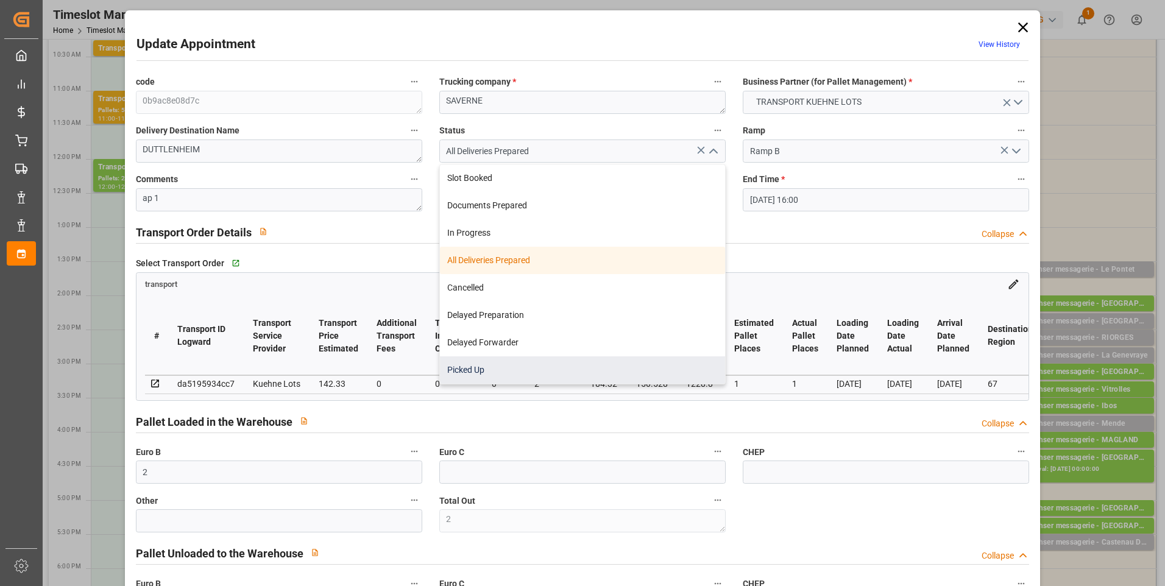
click at [497, 362] on div "Picked Up" at bounding box center [582, 369] width 285 height 27
type input "Picked Up"
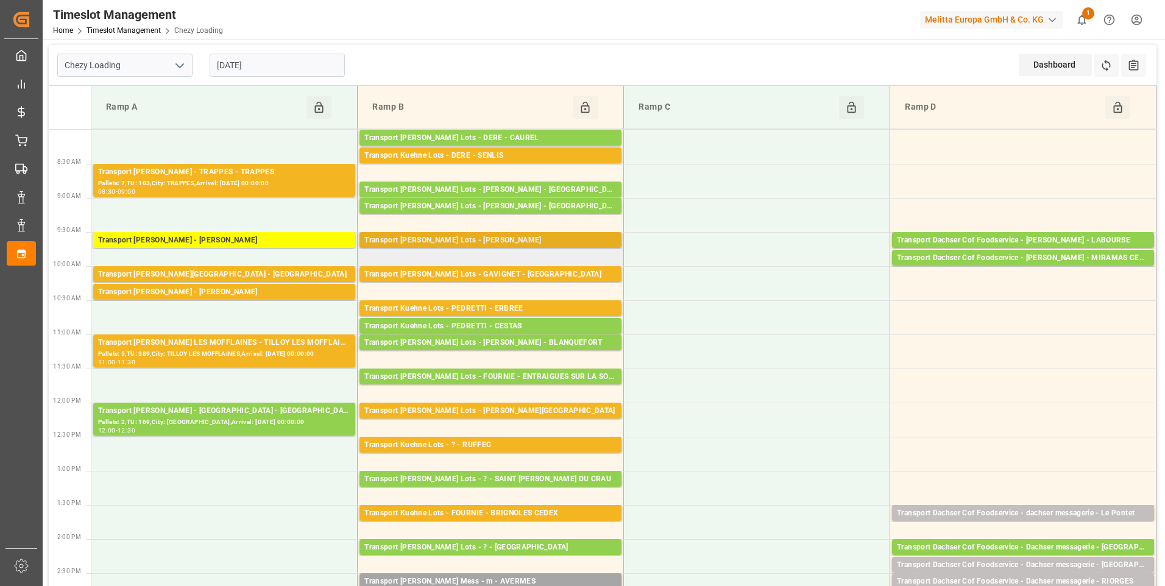
click at [482, 237] on div "Transport [PERSON_NAME] Lots - [PERSON_NAME]" at bounding box center [490, 241] width 252 height 12
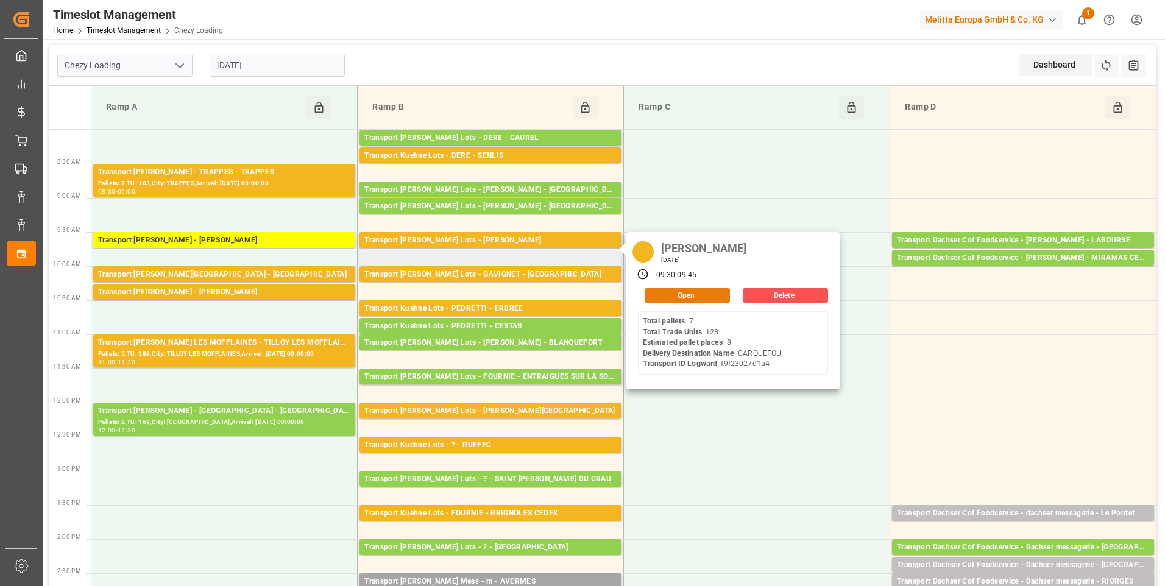
click at [682, 296] on button "Open" at bounding box center [687, 295] width 85 height 15
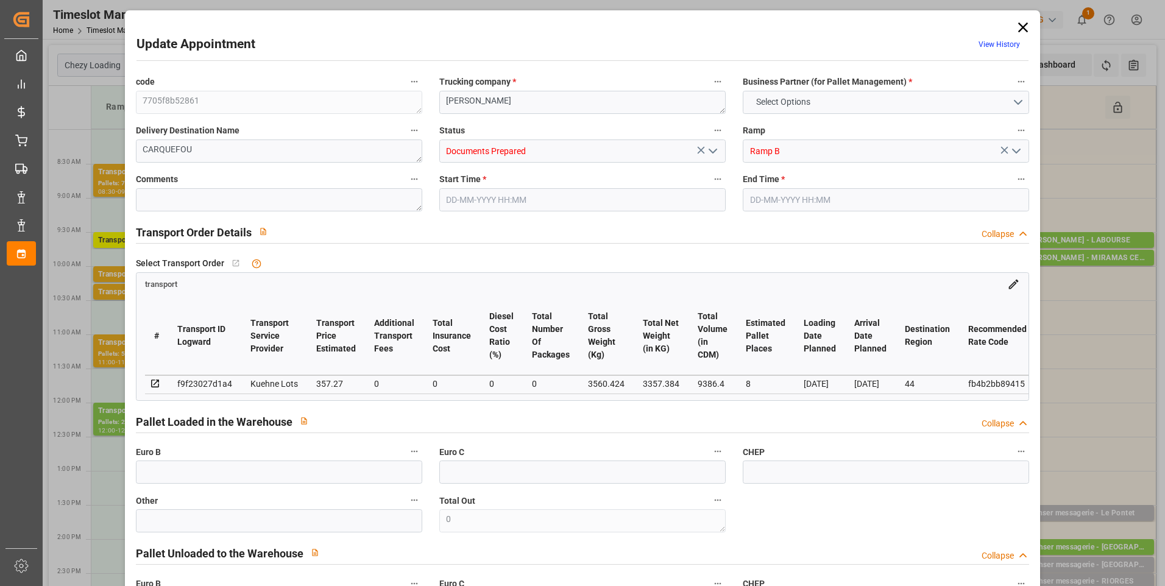
type input "8"
type input "357.27"
type input "0"
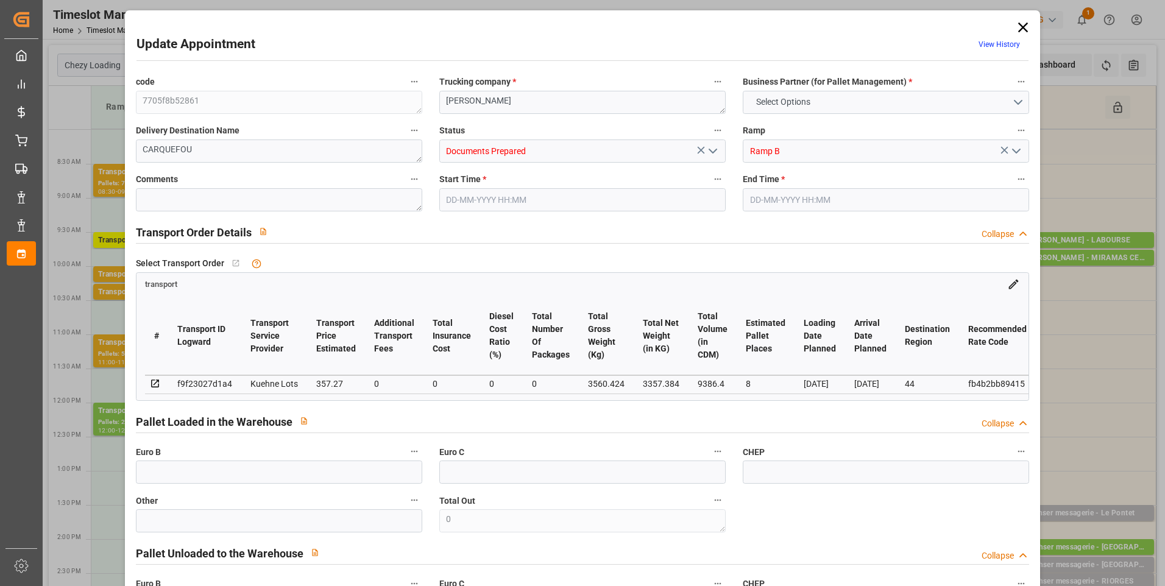
type input "357.27"
type input "0"
type input "3357.384"
type input "3945"
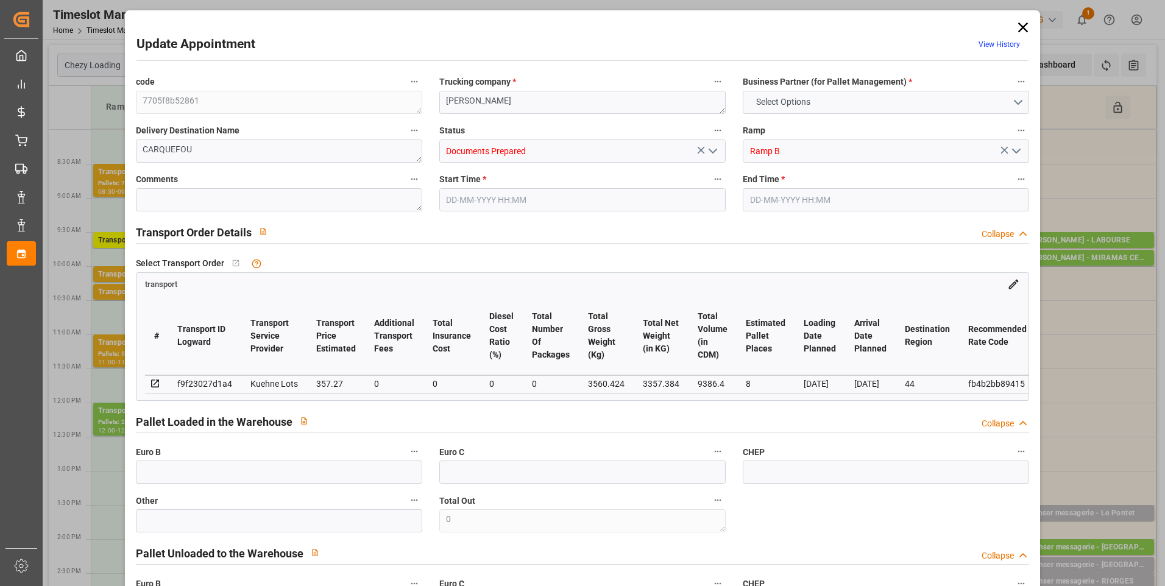
type input "9386.4"
type input "44"
type input "7"
type input "128"
type input "8"
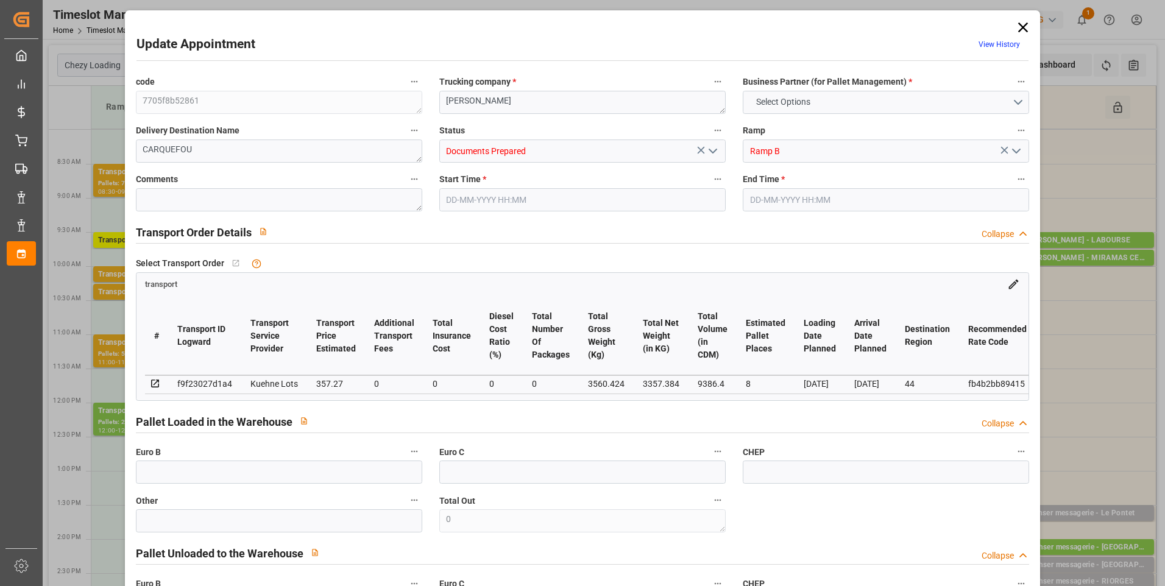
type input "101"
type input "3560.424"
type input "0"
type input "4710.8598"
type input "0"
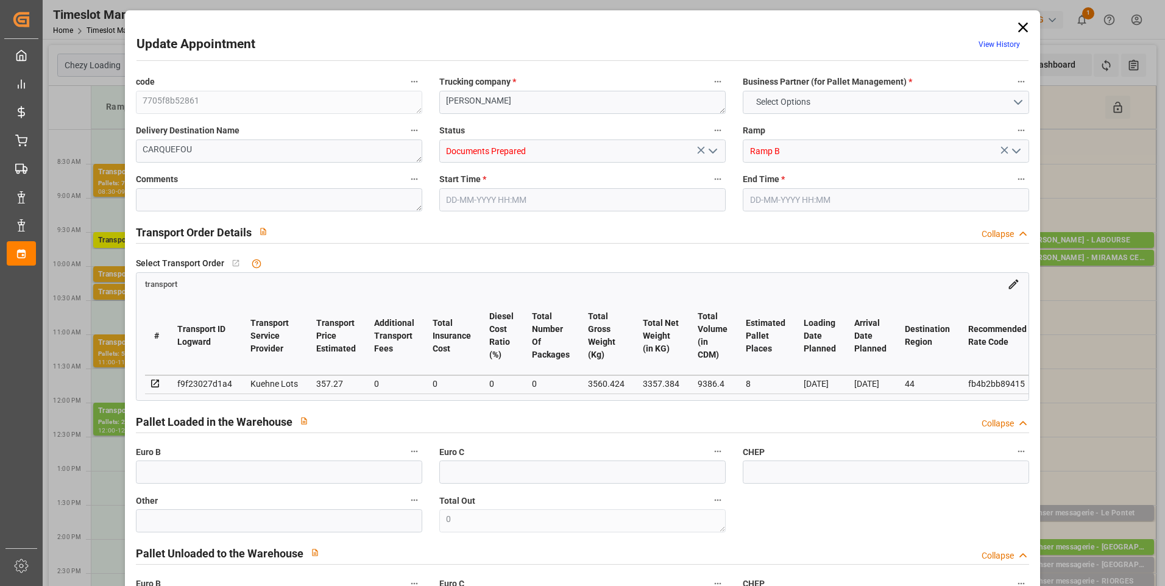
type input "0"
type input "21"
type input "35"
type input "[DATE] 09:30"
type input "[DATE] 09:45"
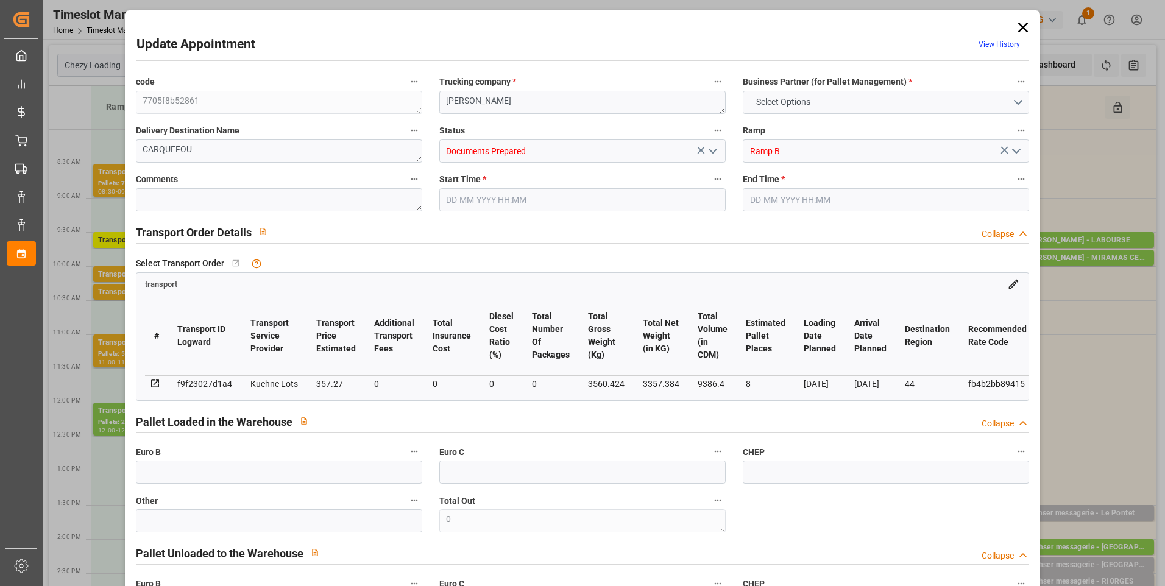
type input "[DATE] 12:14"
type input "[DATE] 11:23"
type input "[DATE]"
click at [710, 152] on polyline "open menu" at bounding box center [712, 151] width 7 height 4
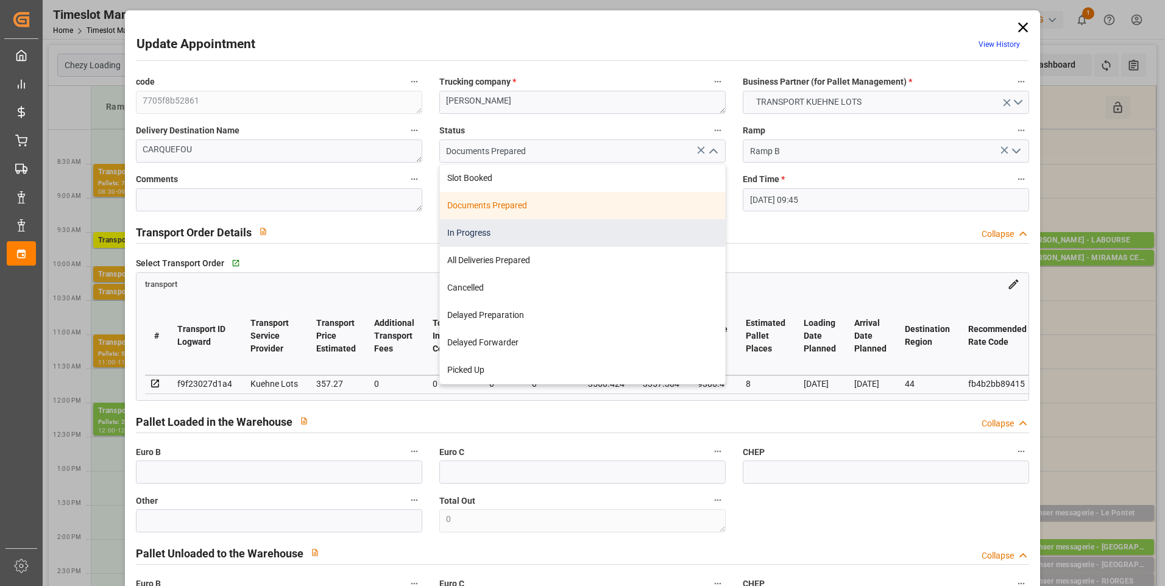
click at [500, 227] on div "In Progress" at bounding box center [582, 232] width 285 height 27
type input "In Progress"
